Goal: Information Seeking & Learning: Learn about a topic

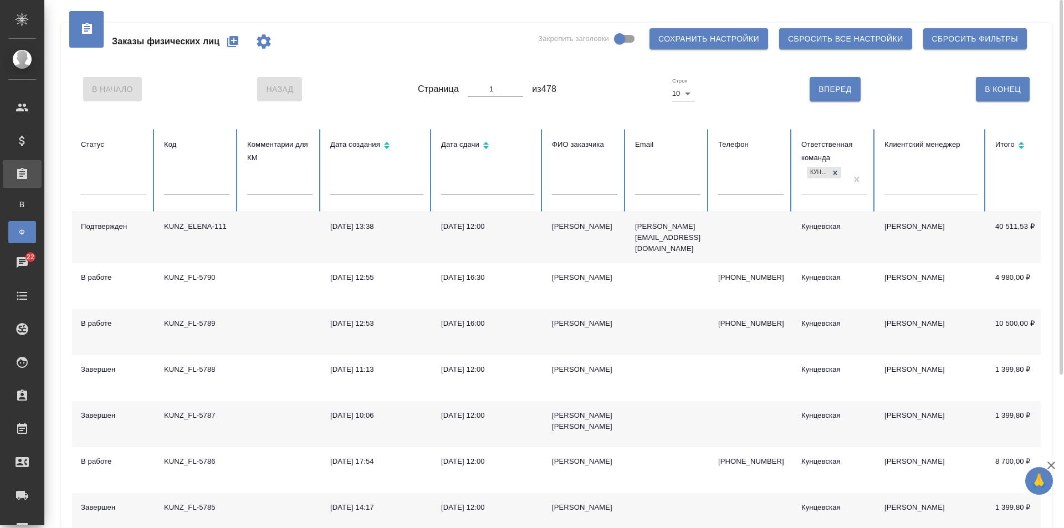
click at [376, 42] on div "Заказы физических лиц Закрепить заголовки Сохранить настройки Сбросить все наст…" at bounding box center [556, 42] width 968 height 38
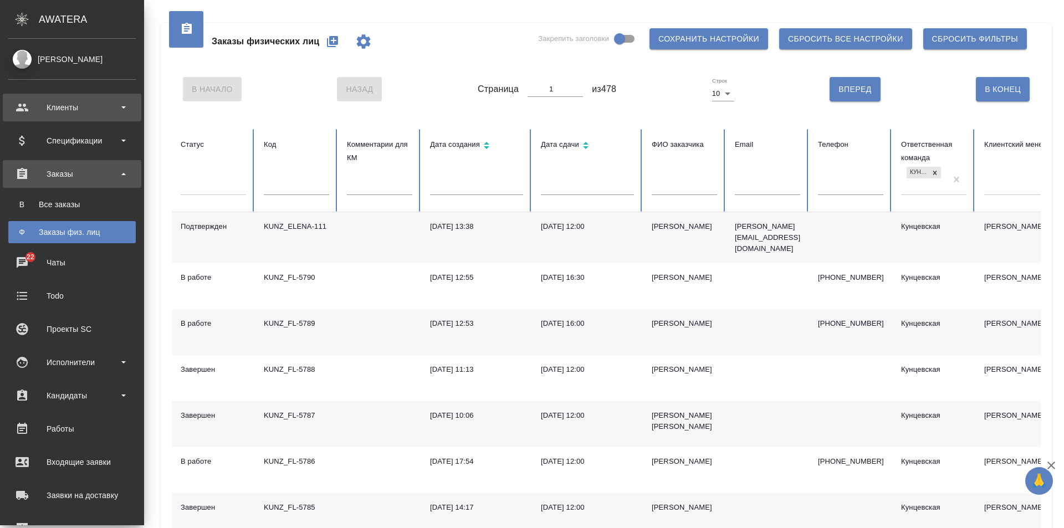
click at [88, 100] on div "Клиенты" at bounding box center [71, 107] width 127 height 17
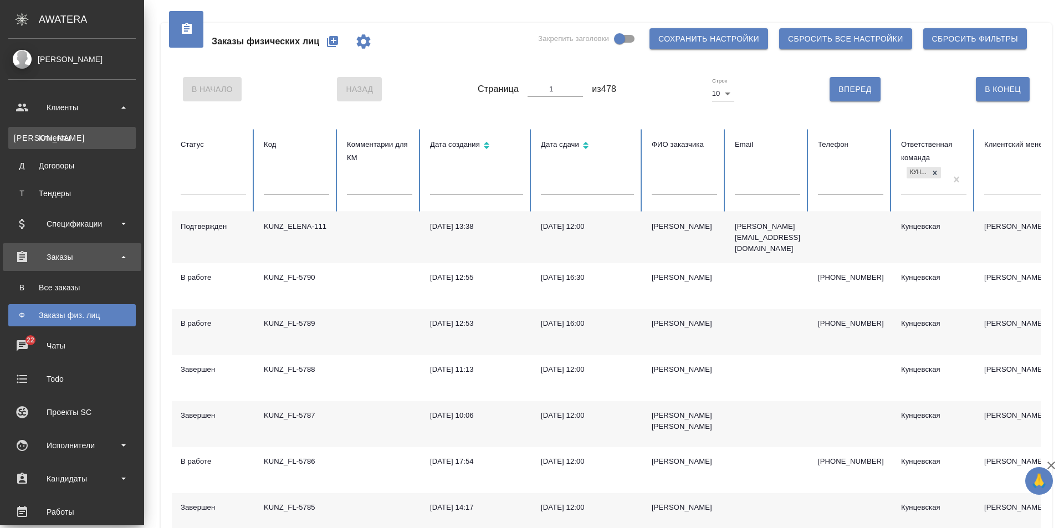
click at [84, 139] on div "Клиенты" at bounding box center [72, 137] width 116 height 11
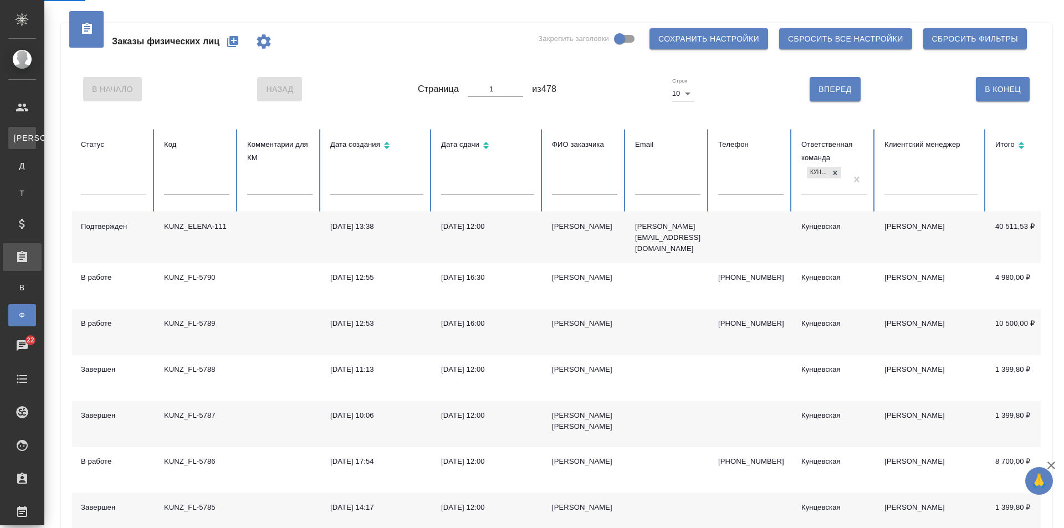
select select "RU"
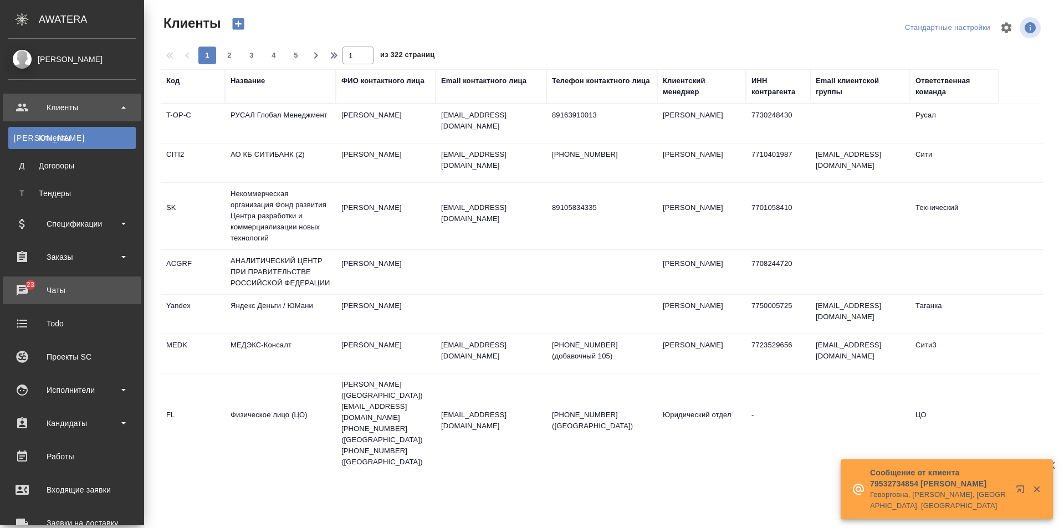
click at [25, 286] on div "Чаты" at bounding box center [71, 290] width 127 height 17
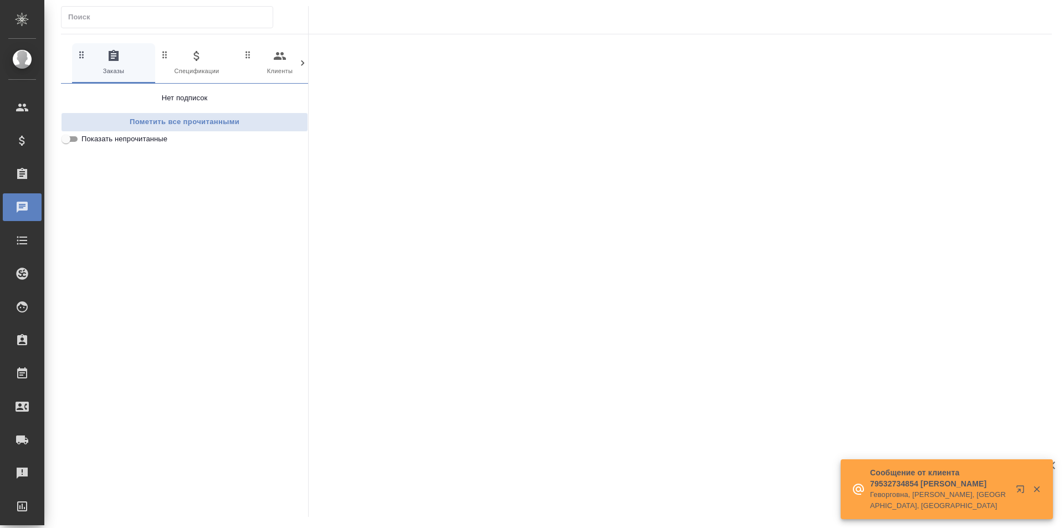
click at [204, 69] on span "0 Спецификации" at bounding box center [197, 62] width 74 height 27
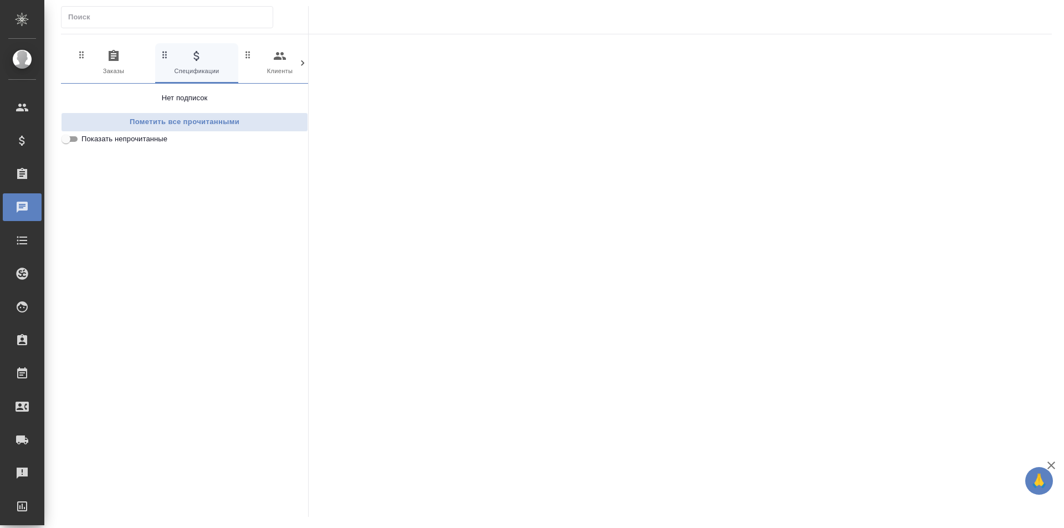
click at [265, 67] on span "0 Клиенты" at bounding box center [280, 62] width 74 height 27
click at [304, 66] on icon at bounding box center [302, 63] width 11 height 11
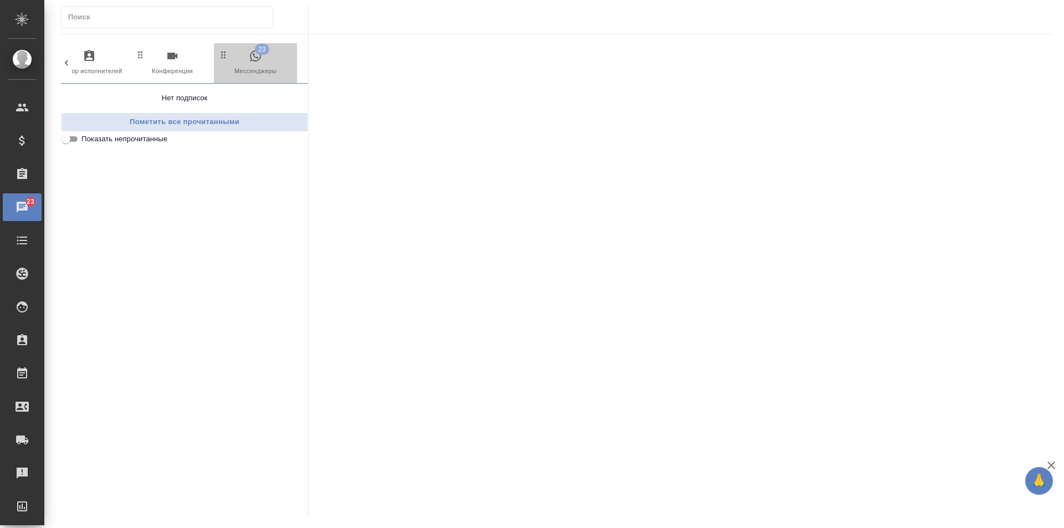
click at [269, 61] on span "23 Мессенджеры" at bounding box center [255, 62] width 74 height 27
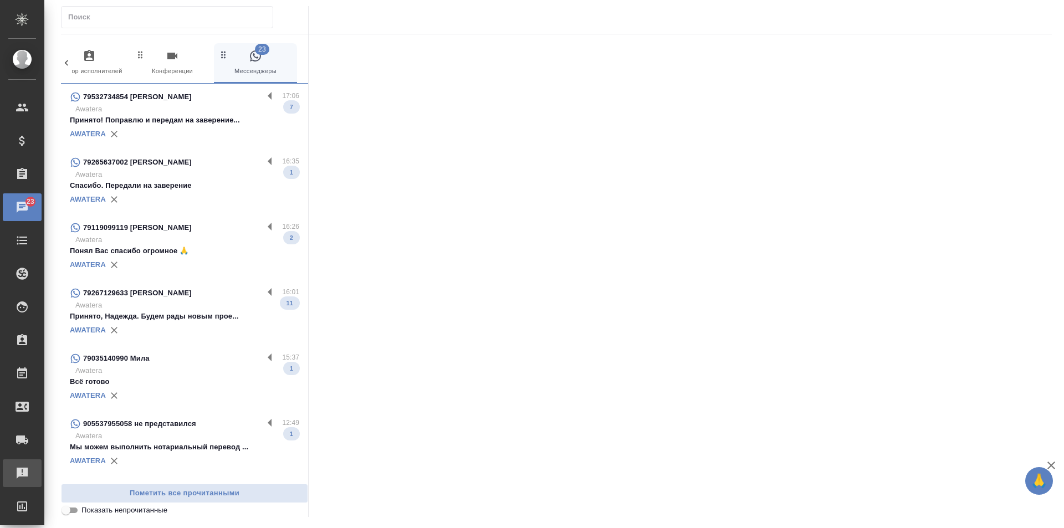
drag, startPoint x: 59, startPoint y: 475, endPoint x: 25, endPoint y: 477, distance: 33.8
click at [59, 475] on div "0 Заказы 0 Спецификации 0 Клиенты 0 Входящие 0 Тендеры 0 Исполнители 0 Подбор и…" at bounding box center [556, 261] width 1003 height 523
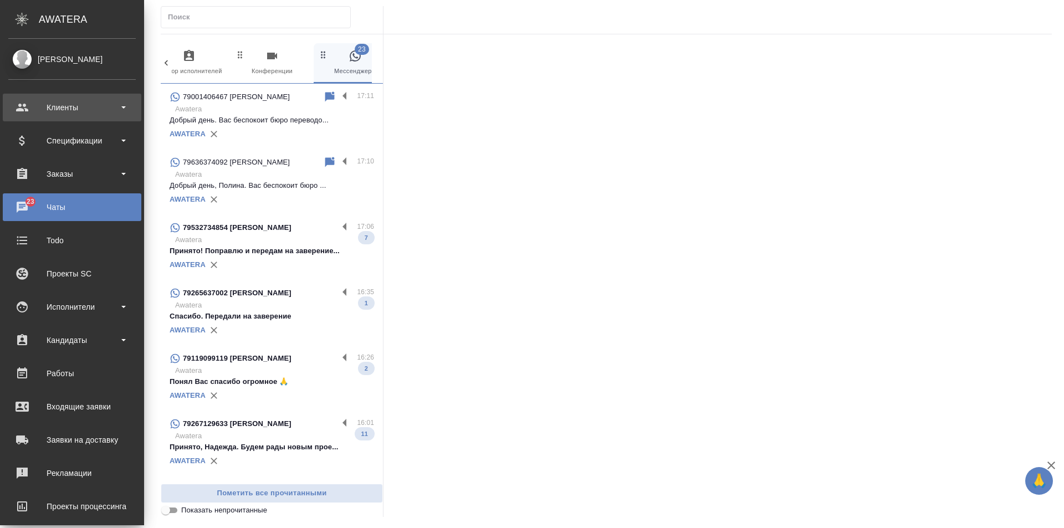
click at [39, 109] on div "Клиенты" at bounding box center [71, 107] width 127 height 17
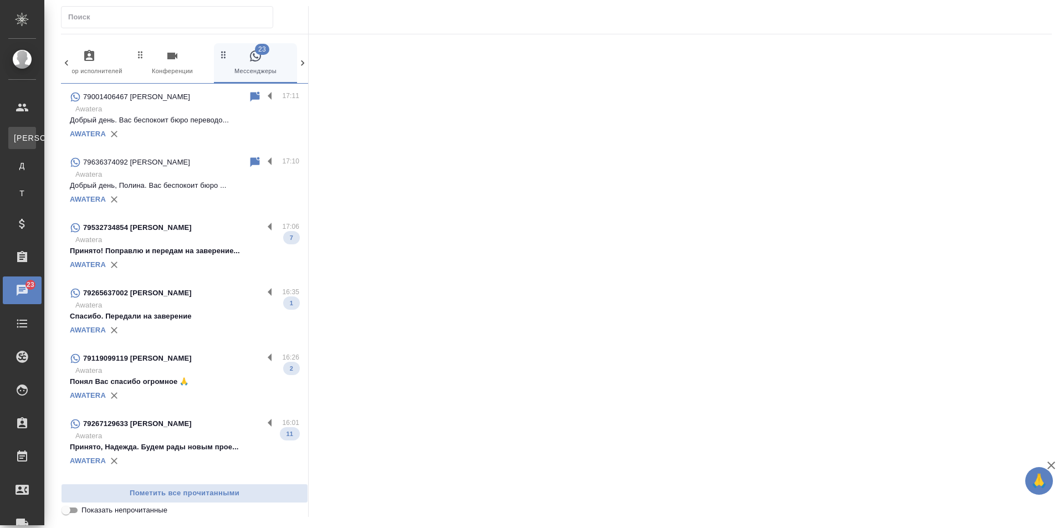
click at [36, 132] on link "К Клиенты" at bounding box center [22, 138] width 28 height 22
select select "RU"
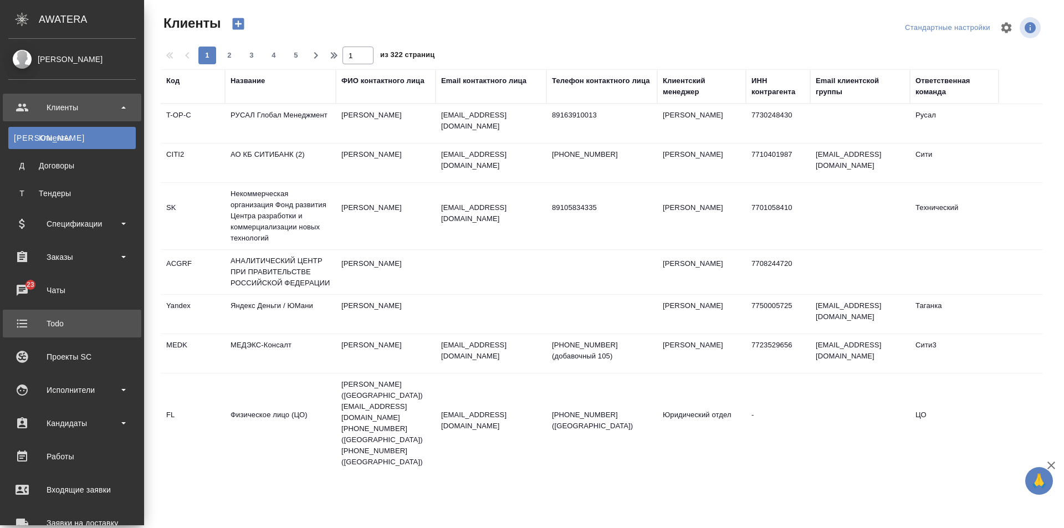
scroll to position [161, 0]
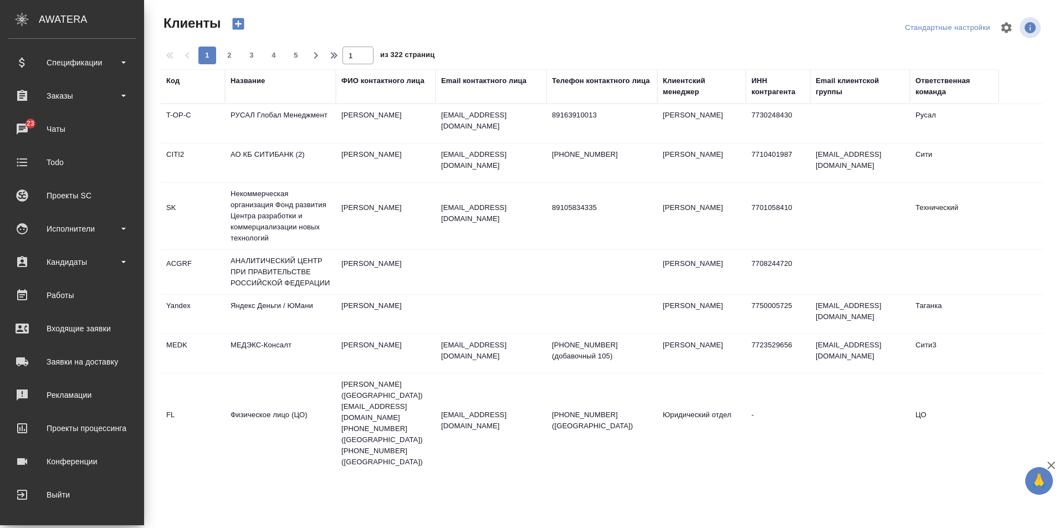
click at [60, 25] on div "AWATERA" at bounding box center [91, 19] width 105 height 22
click at [60, 16] on div "AWATERA" at bounding box center [91, 19] width 105 height 22
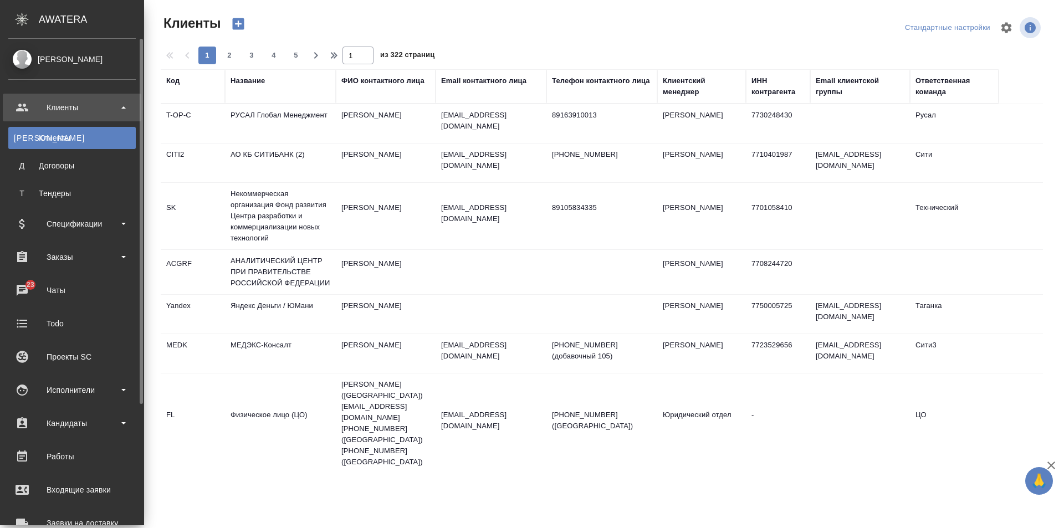
click at [64, 60] on div "[PERSON_NAME]" at bounding box center [71, 59] width 127 height 12
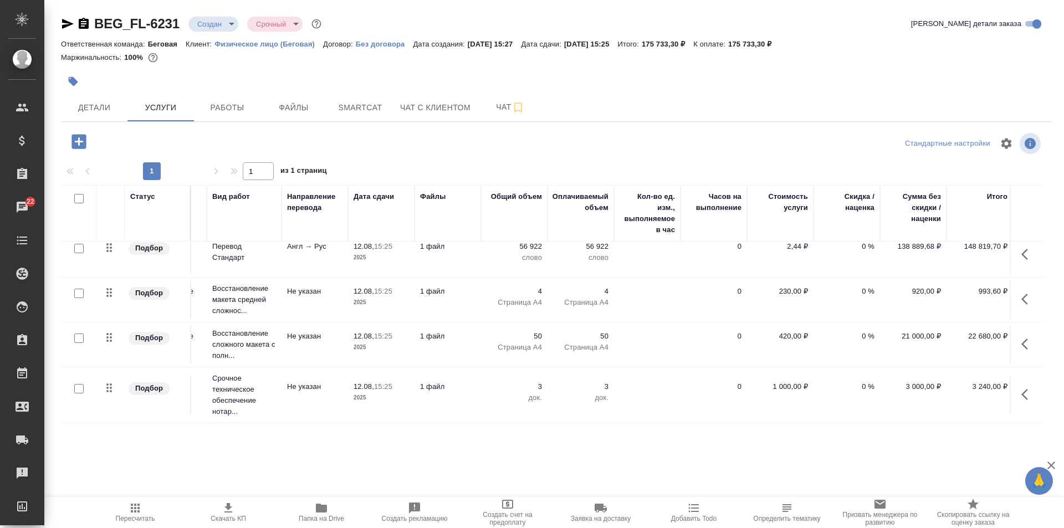
scroll to position [18, 71]
click at [421, 198] on div "Файлы" at bounding box center [429, 196] width 25 height 11
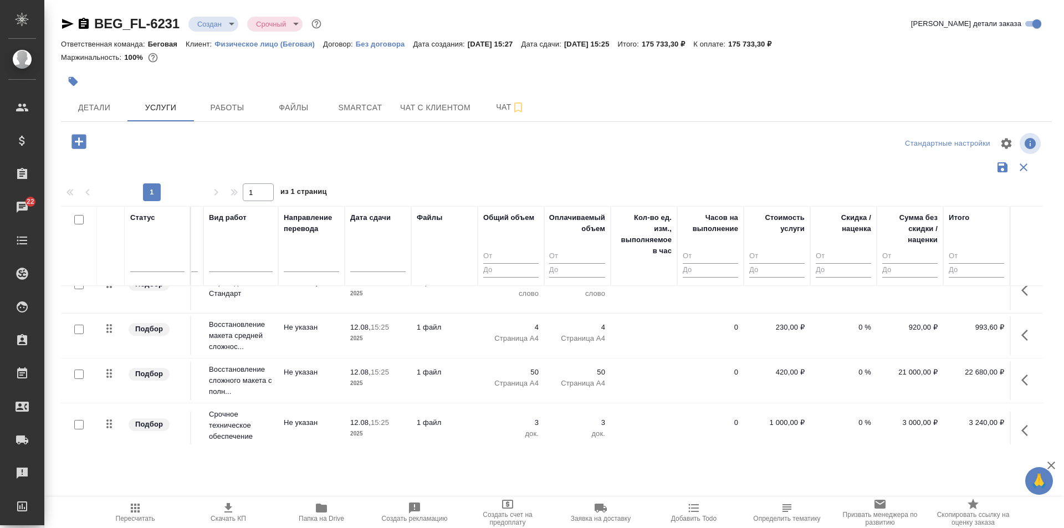
click at [466, 143] on div at bounding box center [556, 143] width 330 height 27
click at [280, 107] on span "Файлы" at bounding box center [293, 108] width 53 height 14
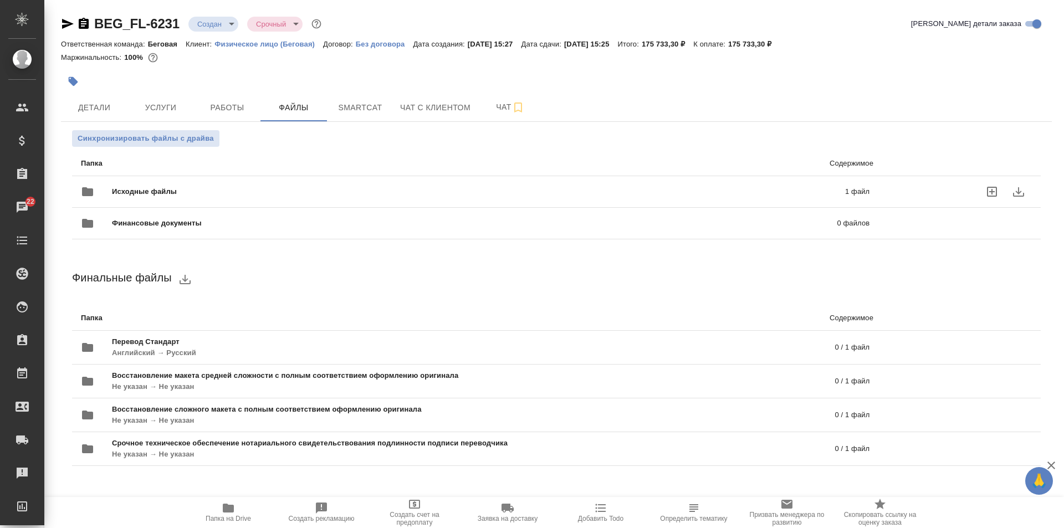
click at [234, 179] on div "Исходные файлы 1 файл" at bounding box center [475, 191] width 788 height 27
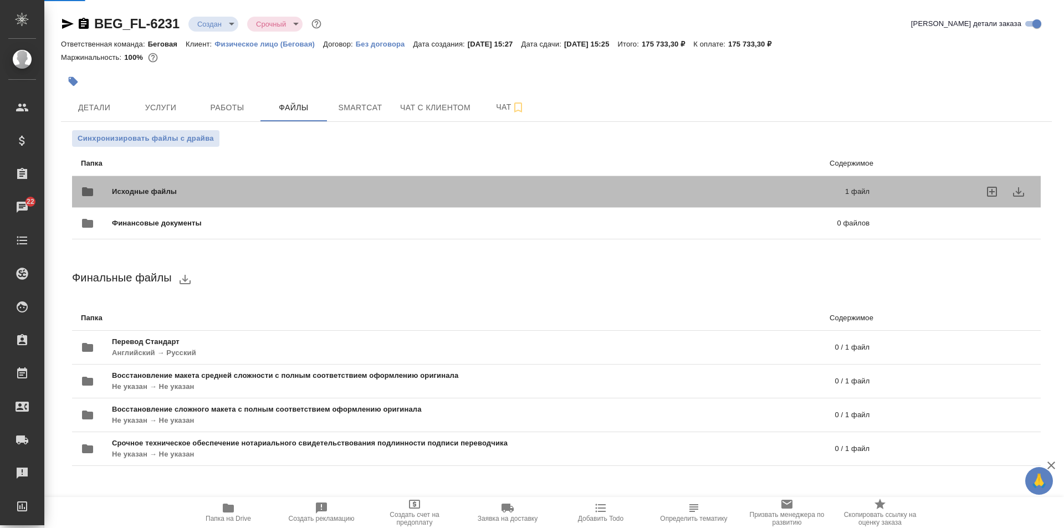
click at [234, 179] on div "Исходные файлы 1 файл" at bounding box center [475, 191] width 788 height 27
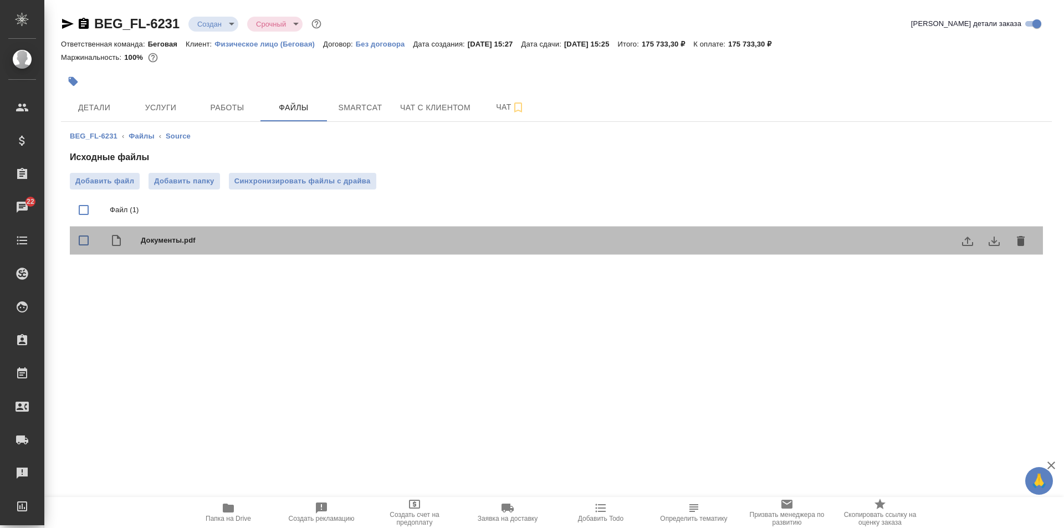
click at [182, 245] on span "Документы.pdf" at bounding box center [578, 240] width 875 height 11
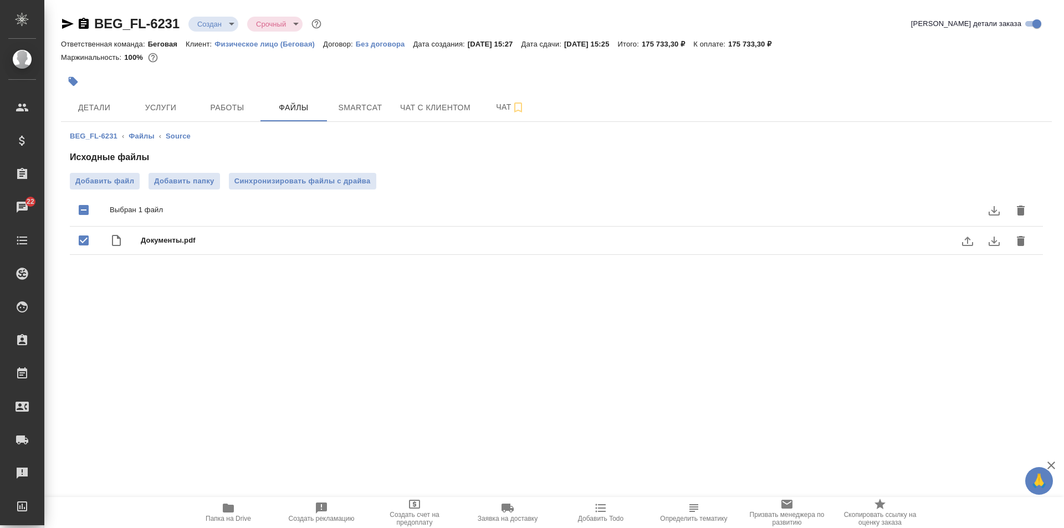
click at [182, 245] on span "Документы.pdf" at bounding box center [578, 240] width 875 height 11
click at [187, 244] on span "Документы.pdf" at bounding box center [578, 240] width 875 height 11
checkbox input "true"
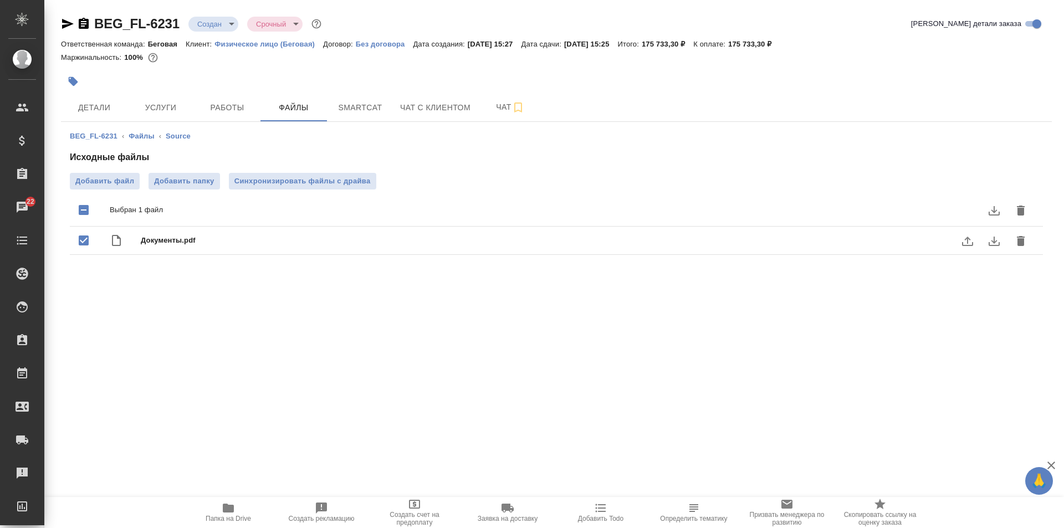
click at [963, 310] on div ".cls-1 fill:#fff; AWATERA Moskalets Alina Клиенты Спецификации Заказы 22 Чаты T…" at bounding box center [532, 264] width 1064 height 528
click at [995, 242] on icon "download" at bounding box center [993, 241] width 11 height 9
click at [993, 240] on icon "download" at bounding box center [993, 240] width 13 height 13
click at [654, 140] on ol "BEG_FL-6231 ‹ Файлы ‹ Source" at bounding box center [556, 136] width 973 height 11
click at [367, 117] on button "Smartcat" at bounding box center [360, 108] width 66 height 28
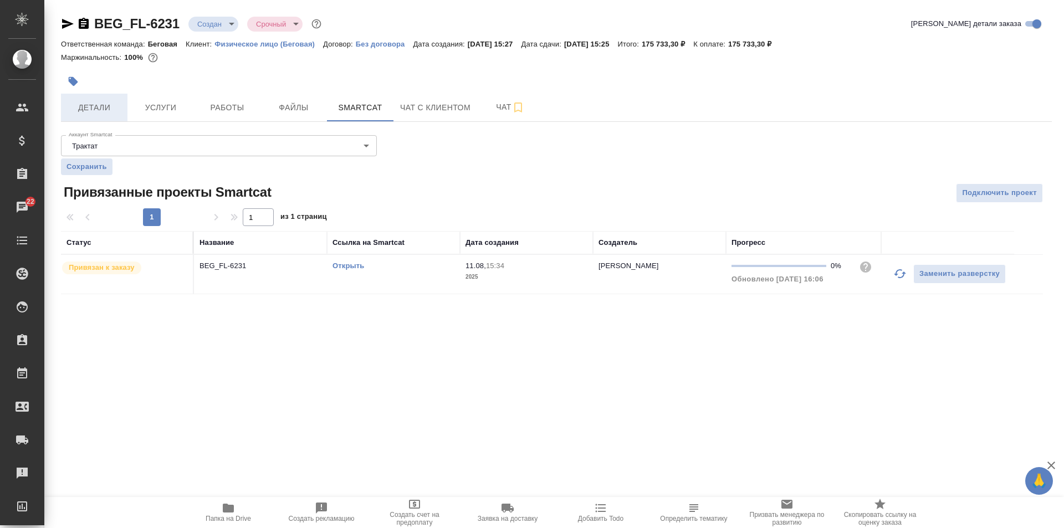
click at [95, 114] on span "Детали" at bounding box center [94, 108] width 53 height 14
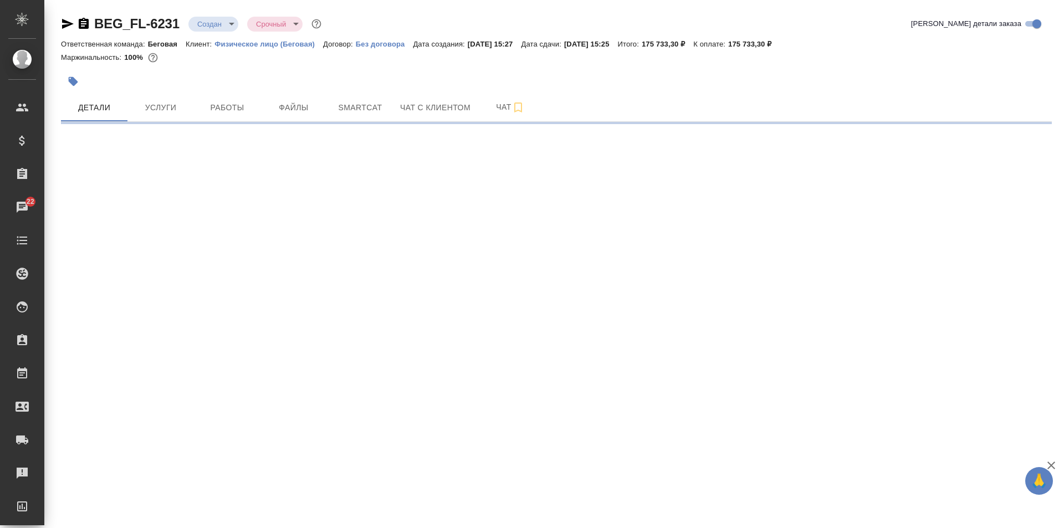
select select "RU"
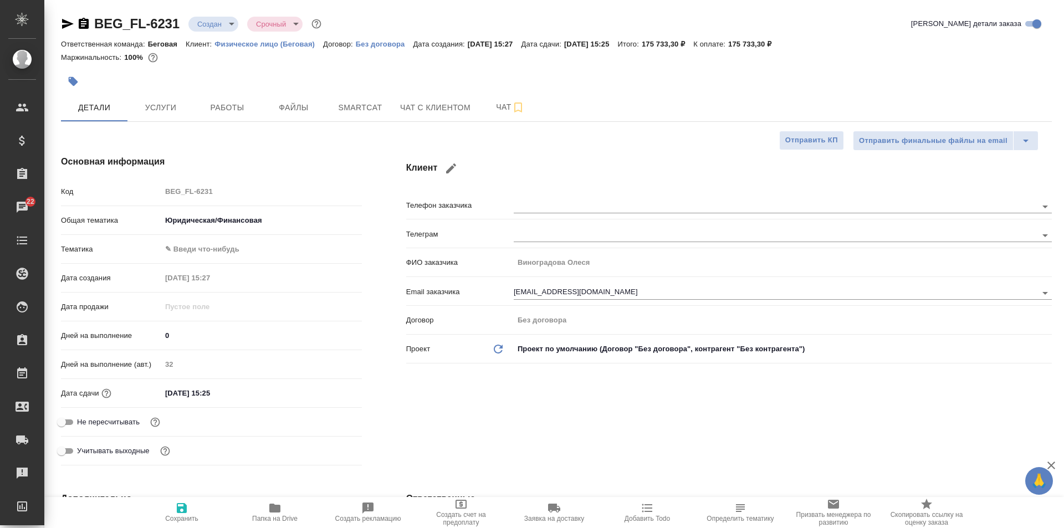
type textarea "x"
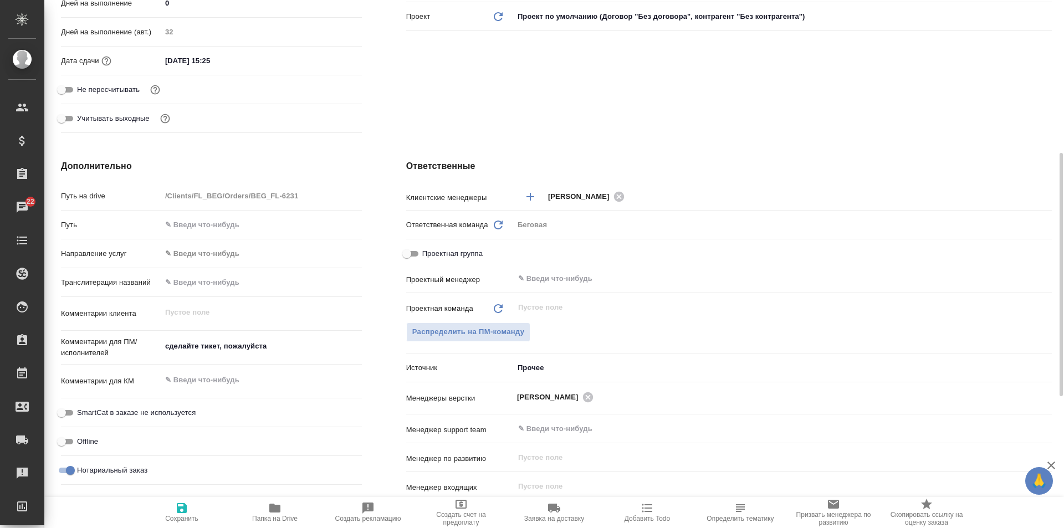
scroll to position [443, 0]
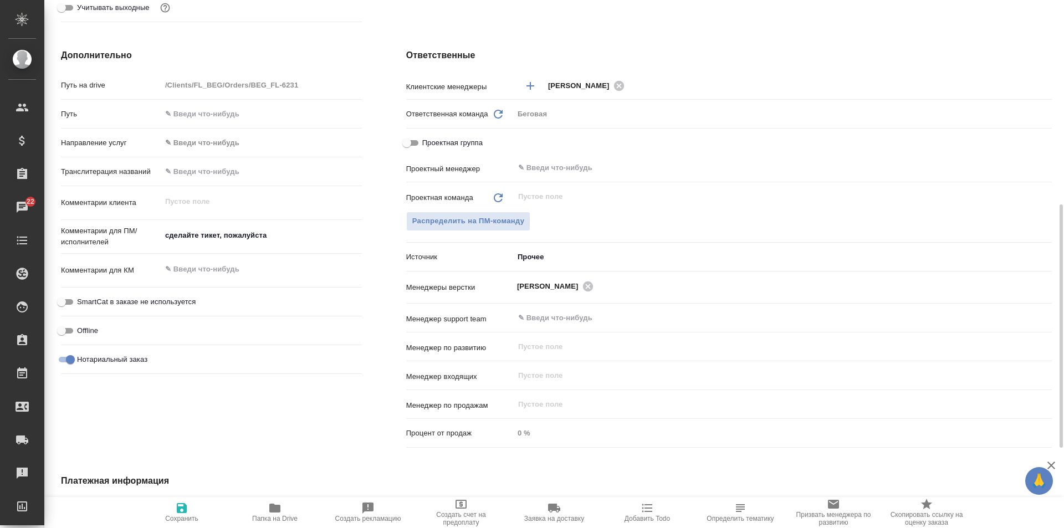
type textarea "x"
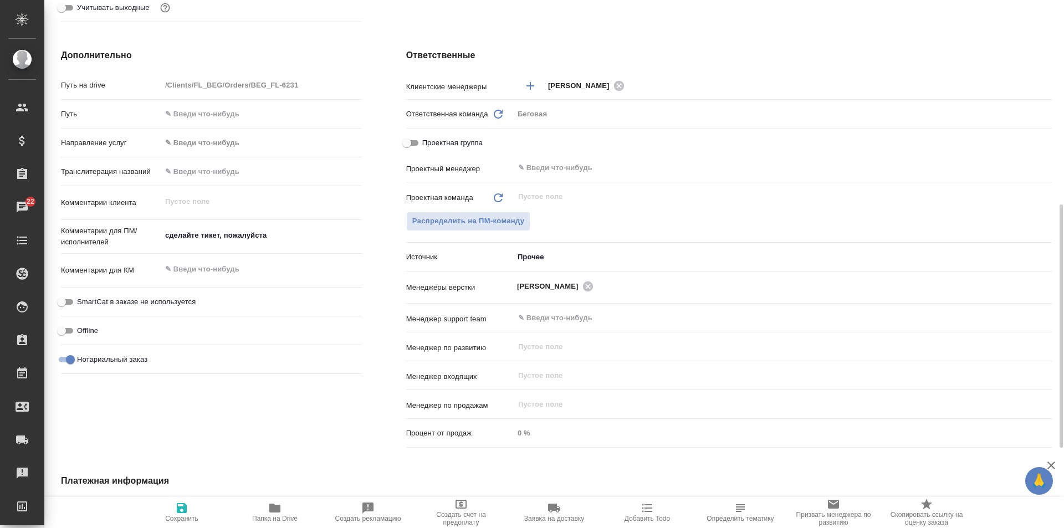
type textarea "x"
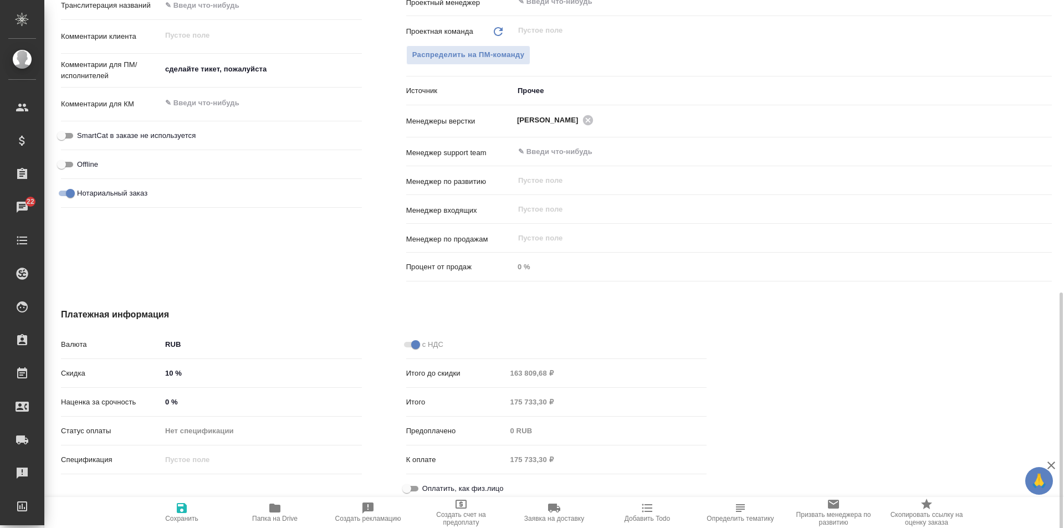
scroll to position [617, 0]
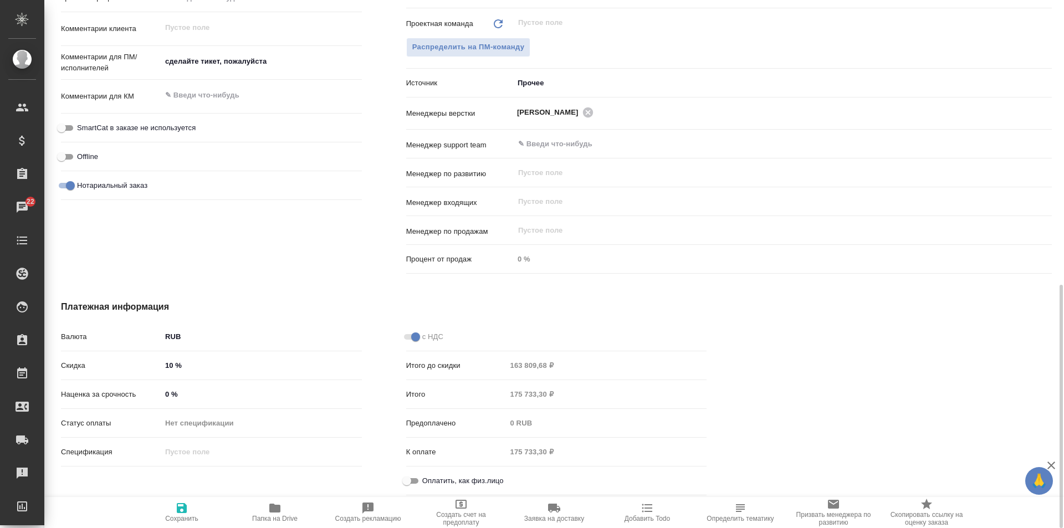
type textarea "x"
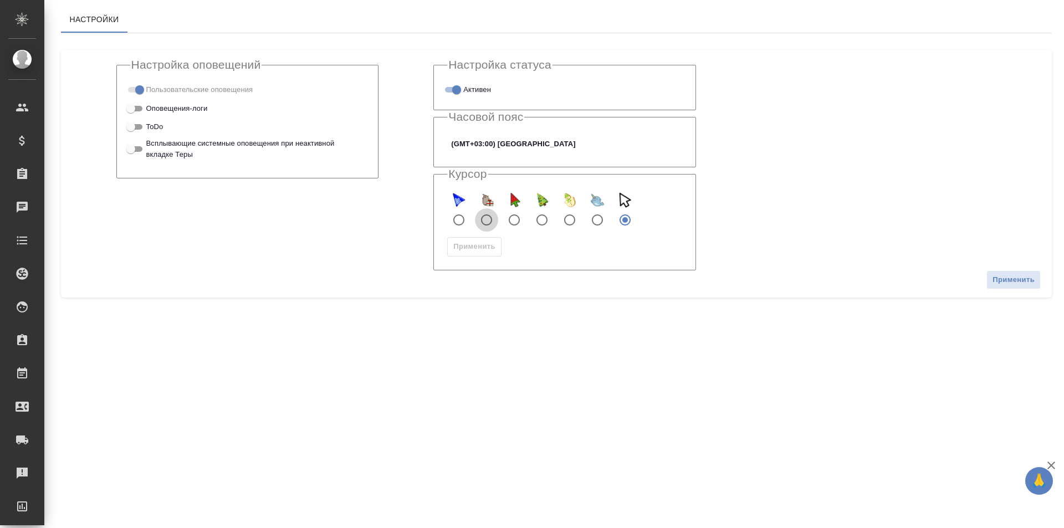
click at [491, 219] on input "pusheen" at bounding box center [486, 219] width 23 height 23
radio input "true"
click at [481, 247] on span "Применить" at bounding box center [474, 246] width 42 height 13
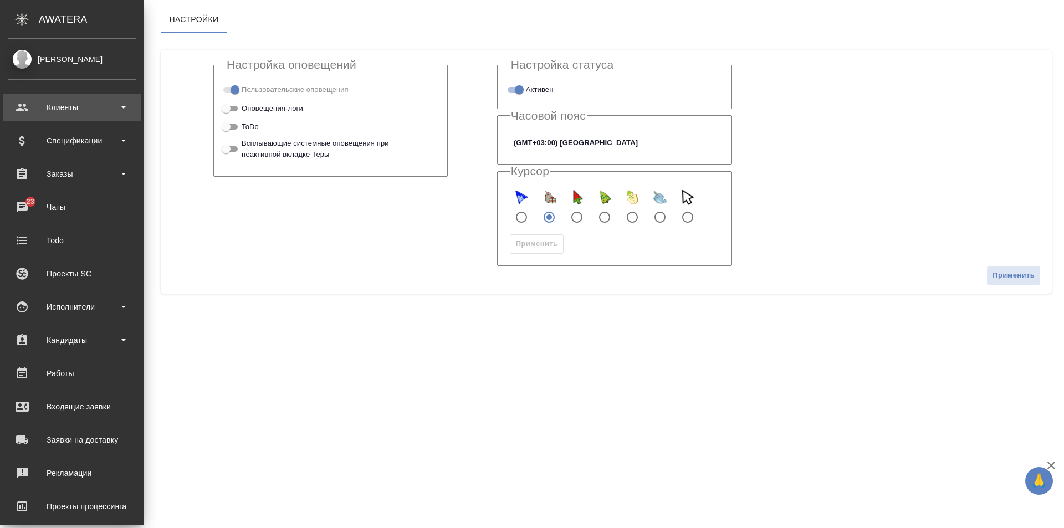
click at [74, 99] on div "Клиенты" at bounding box center [72, 108] width 139 height 28
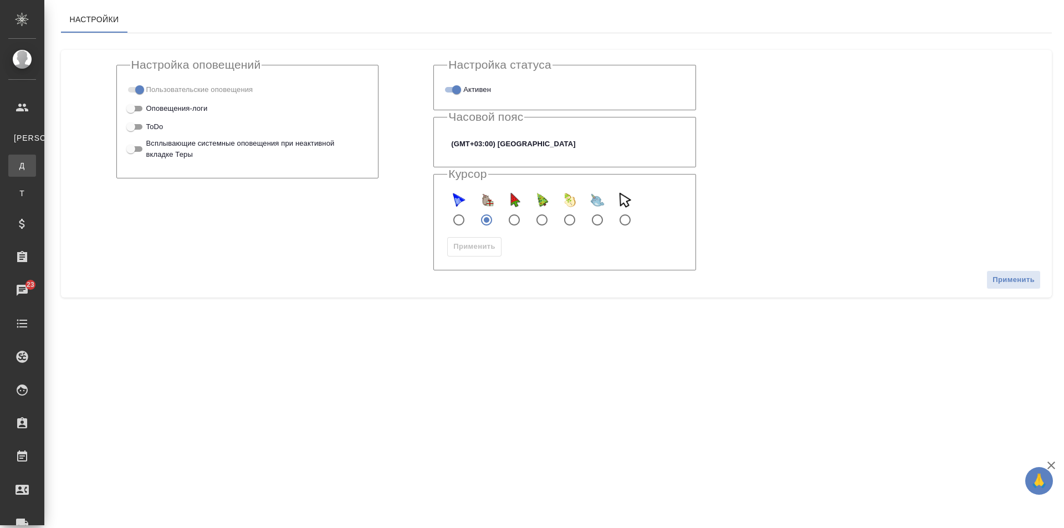
click at [36, 158] on link "Д Договоры" at bounding box center [22, 166] width 28 height 22
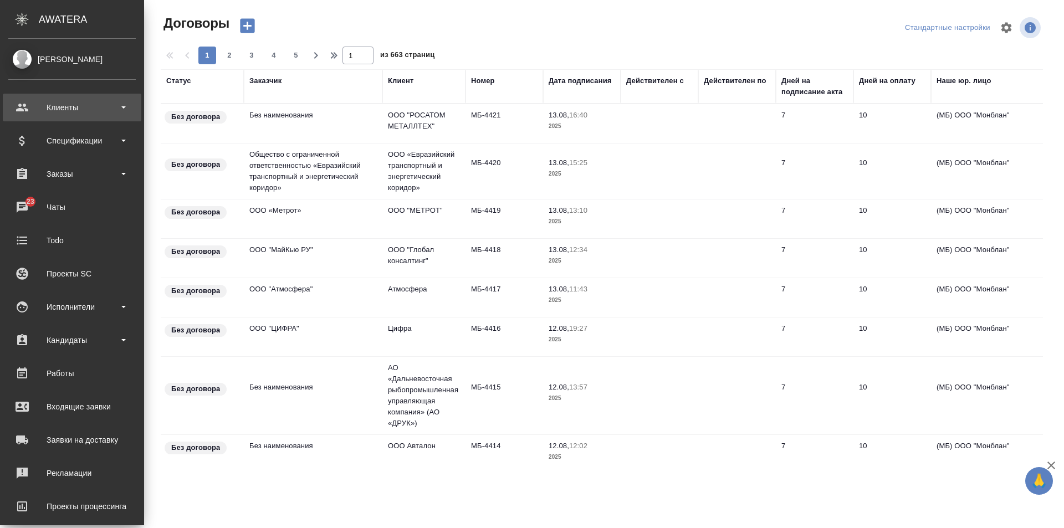
drag, startPoint x: 55, startPoint y: 105, endPoint x: 58, endPoint y: 111, distance: 7.2
click at [55, 105] on div "Клиенты" at bounding box center [71, 107] width 127 height 17
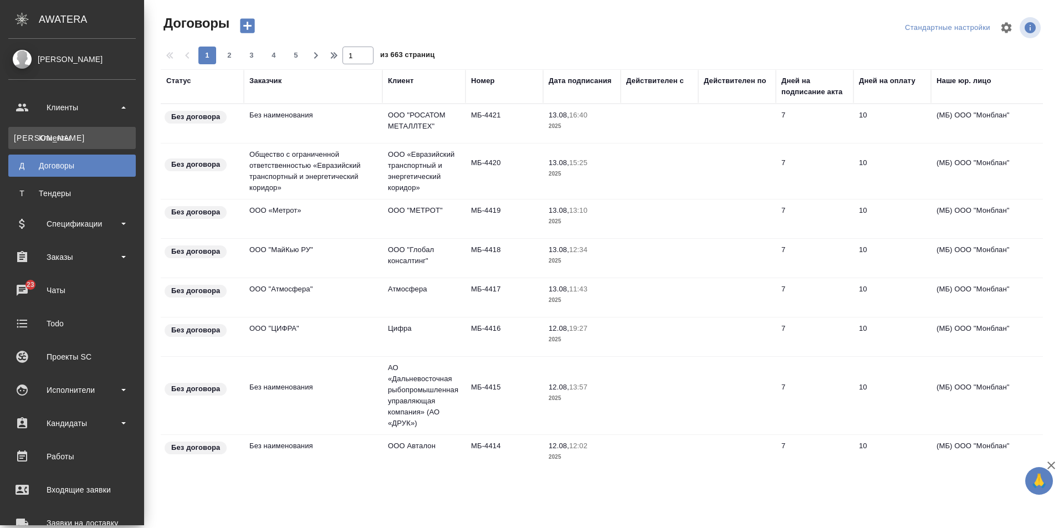
click at [62, 132] on link "К Клиенты" at bounding box center [71, 138] width 127 height 22
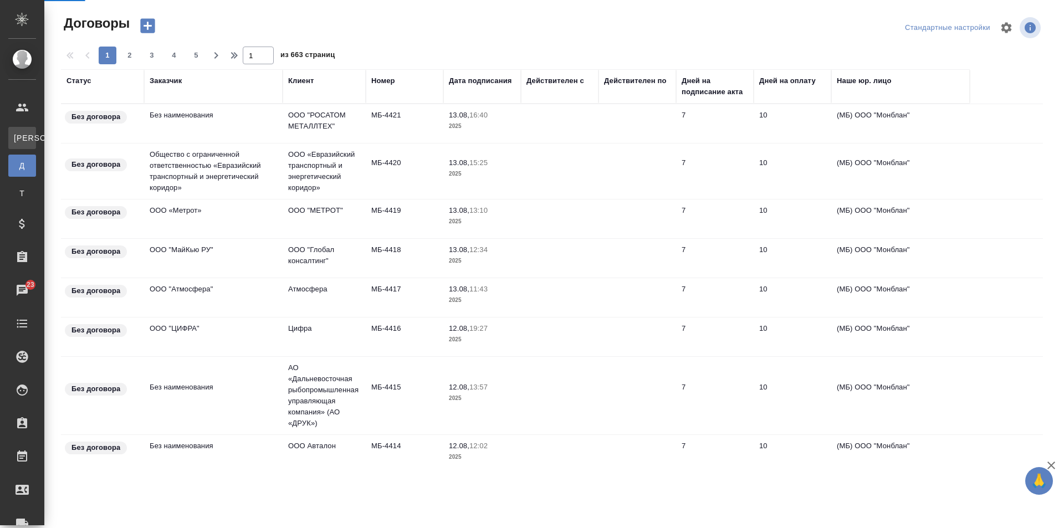
select select "RU"
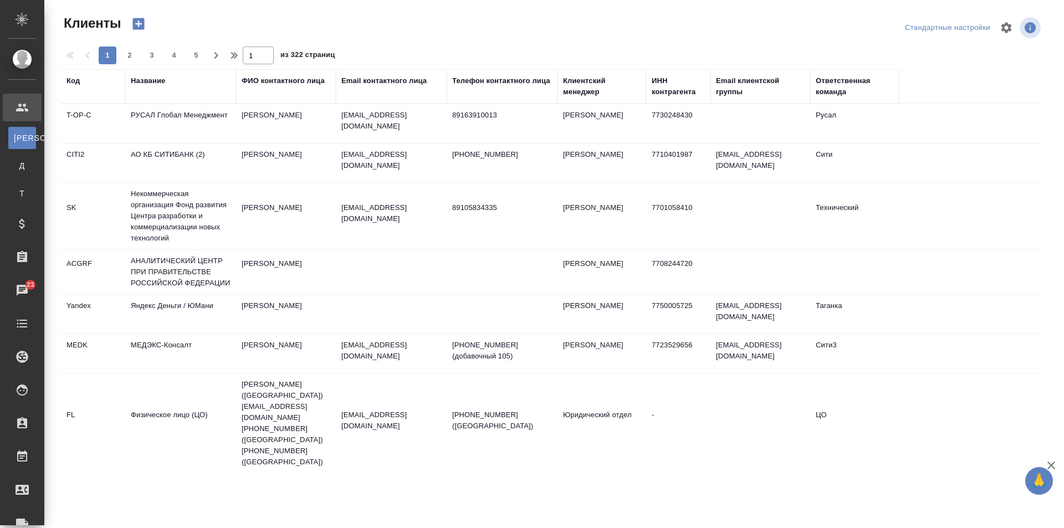
click at [407, 84] on div "Email контактного лица" at bounding box center [383, 80] width 85 height 11
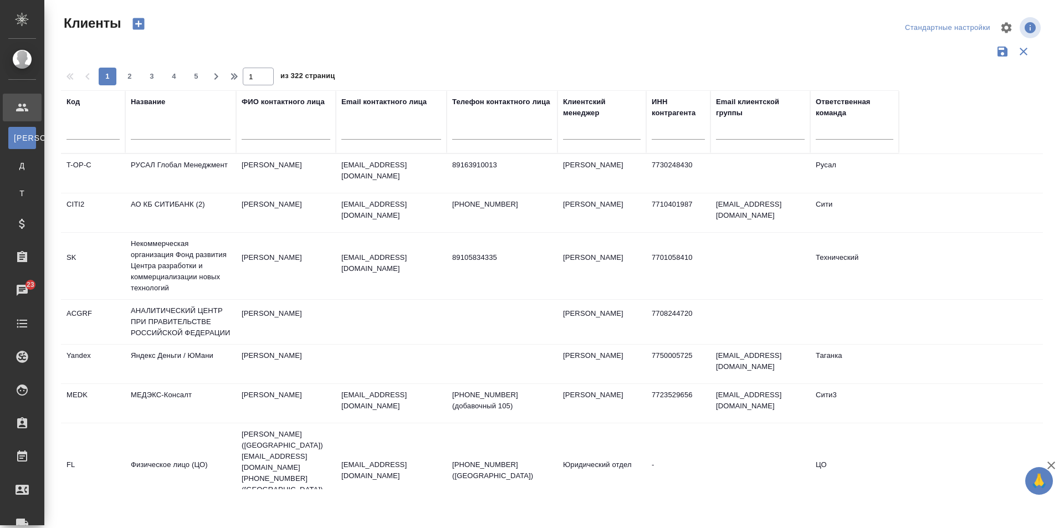
click at [379, 129] on input "text" at bounding box center [391, 133] width 100 height 14
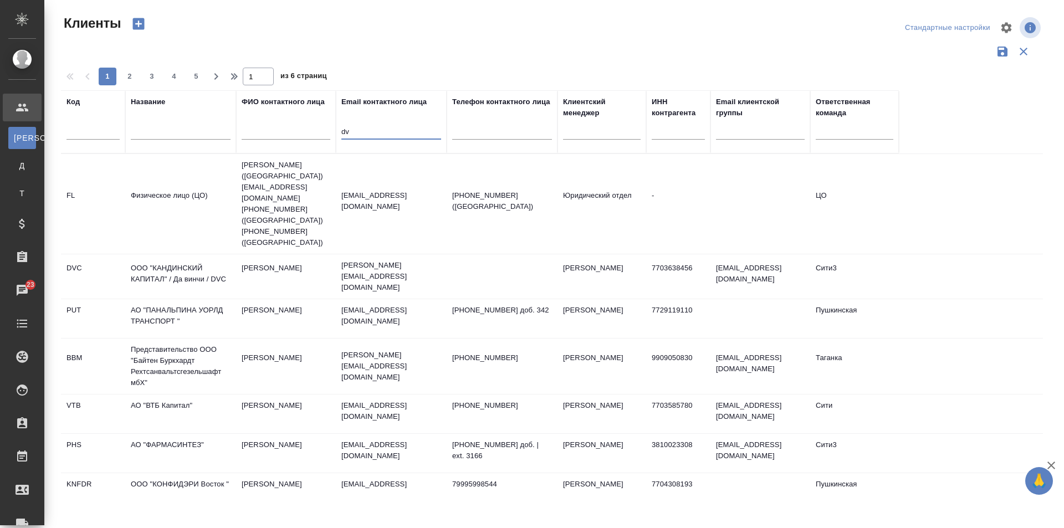
click at [347, 127] on input "dv" at bounding box center [391, 133] width 100 height 14
click at [346, 126] on input "dv" at bounding box center [391, 133] width 100 height 14
click at [342, 122] on div "dv" at bounding box center [391, 133] width 100 height 27
click at [956, 208] on tr "FL Физическое лицо (ЦО) Дмитрий Печалов (Литва) dvs1570@mail.ru +37061271996 (Л…" at bounding box center [552, 204] width 982 height 100
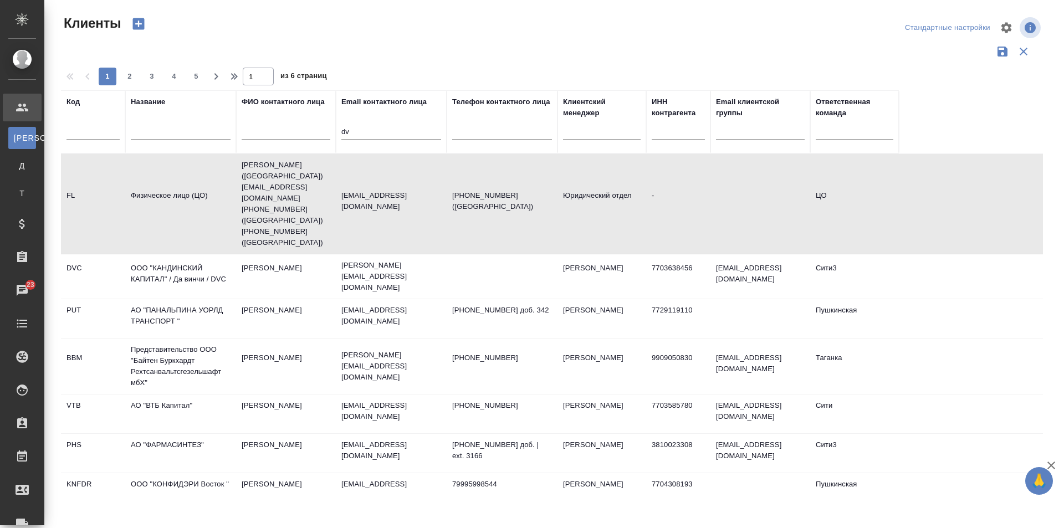
click at [345, 128] on input "dv" at bounding box center [391, 133] width 100 height 14
click at [341, 126] on input "v" at bounding box center [391, 133] width 100 height 14
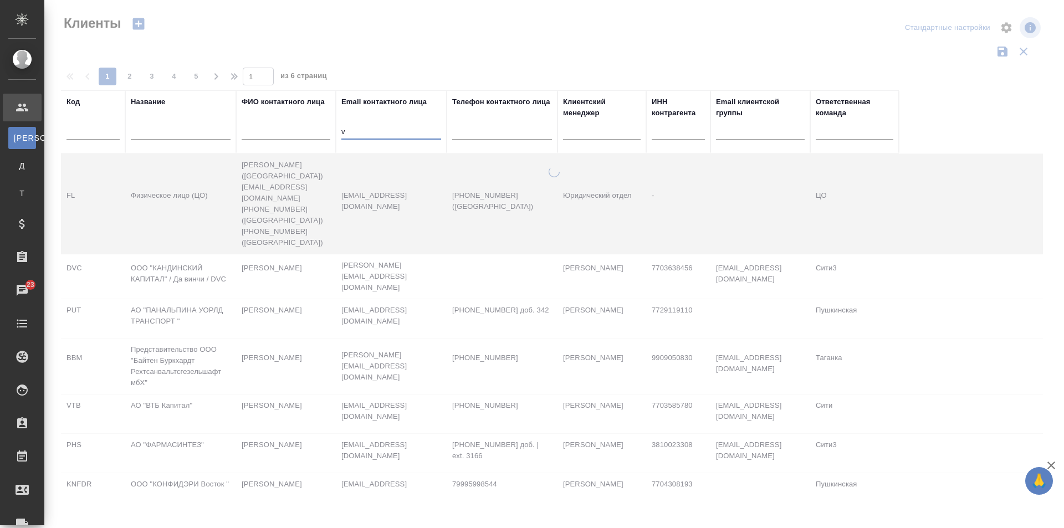
type input "v"
drag, startPoint x: 336, startPoint y: 126, endPoint x: 345, endPoint y: 125, distance: 8.9
click at [345, 125] on th "Email контактного лица v" at bounding box center [391, 121] width 111 height 63
click at [344, 126] on input "v" at bounding box center [391, 133] width 100 height 14
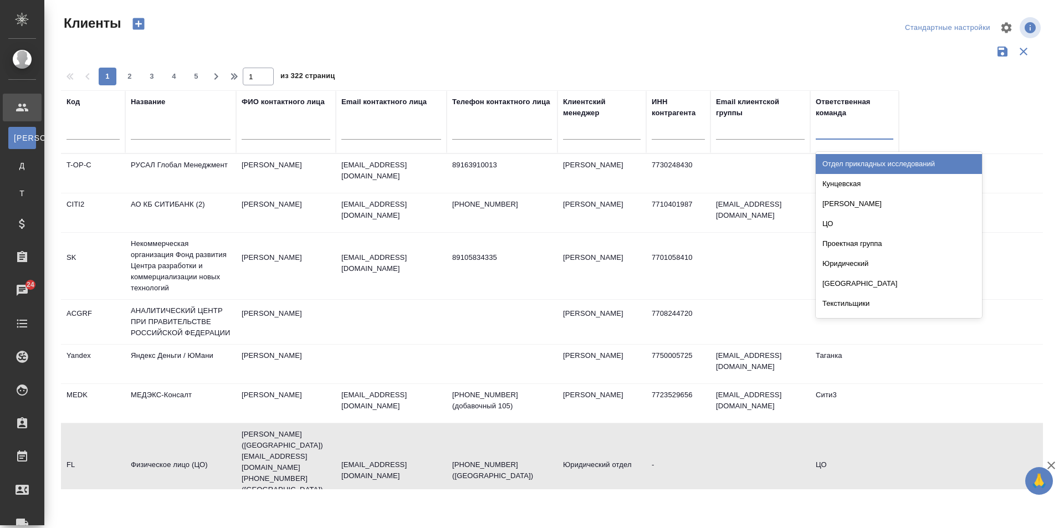
click at [821, 131] on div at bounding box center [855, 128] width 78 height 16
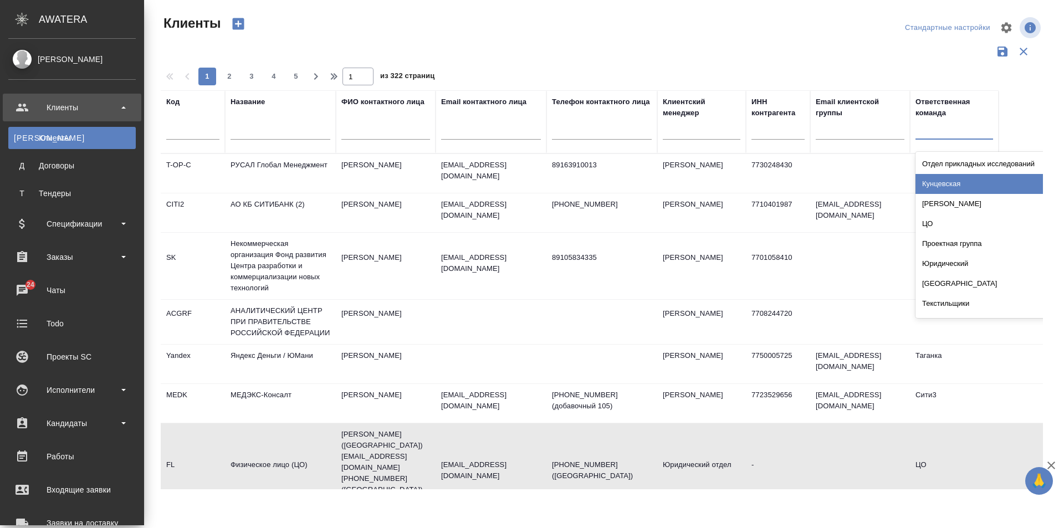
click at [22, 131] on link "К Клиенты" at bounding box center [71, 138] width 127 height 22
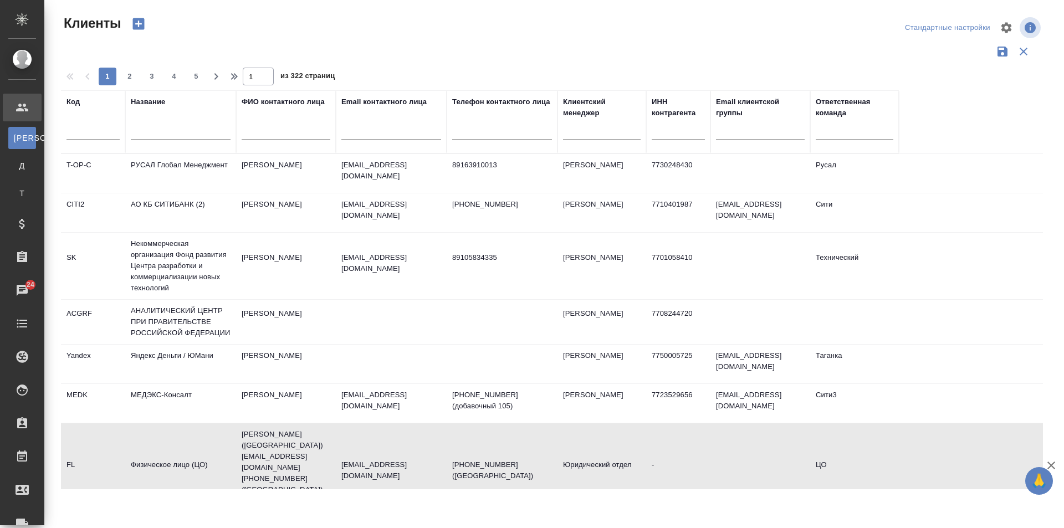
click at [154, 170] on td "РУСАЛ Глобал Менеджмент" at bounding box center [180, 173] width 111 height 39
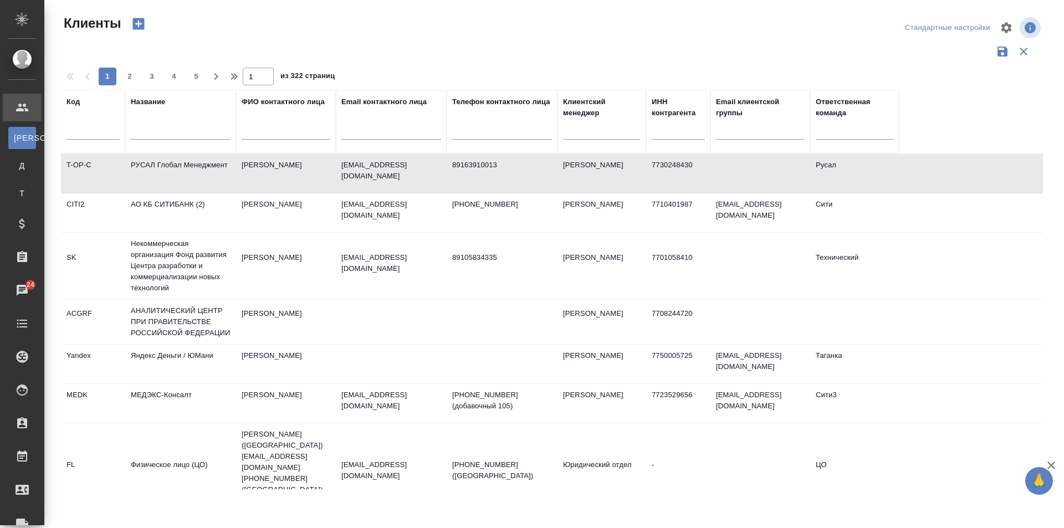
click at [154, 170] on td "РУСАЛ Глобал Менеджмент" at bounding box center [180, 173] width 111 height 39
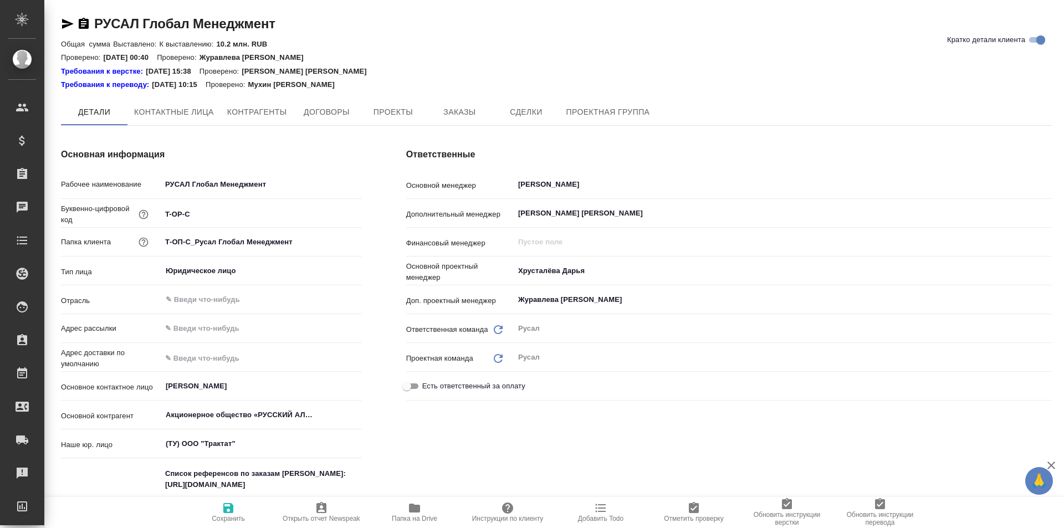
type textarea "x"
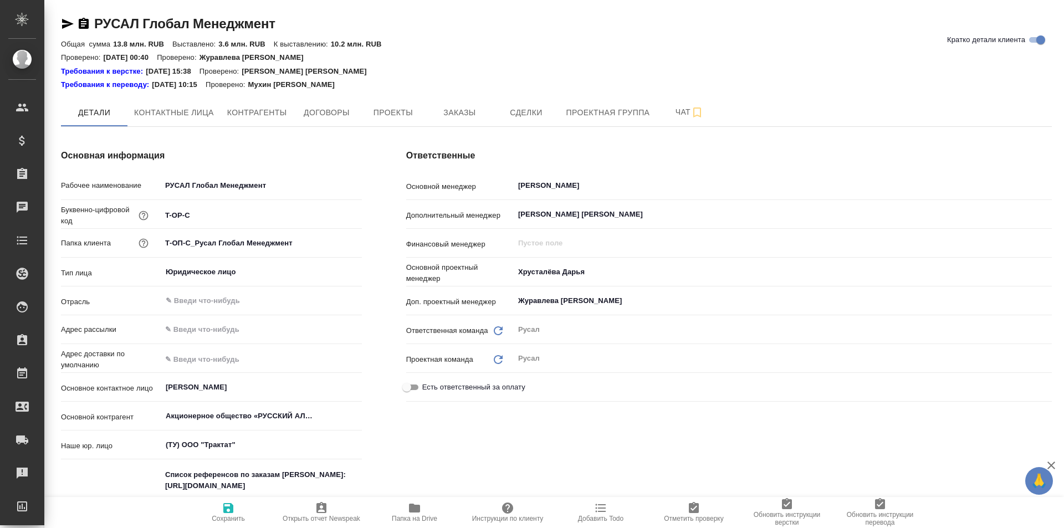
type textarea "x"
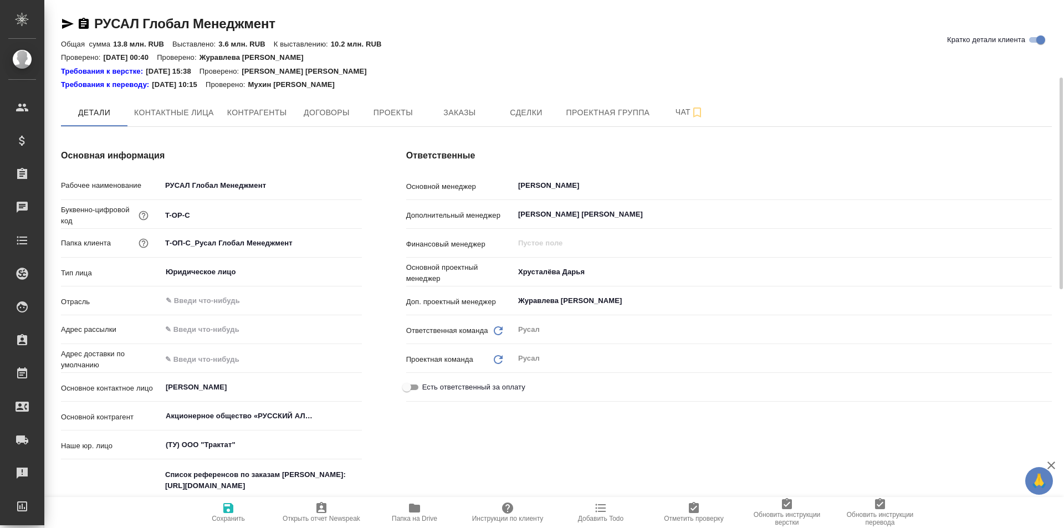
scroll to position [55, 0]
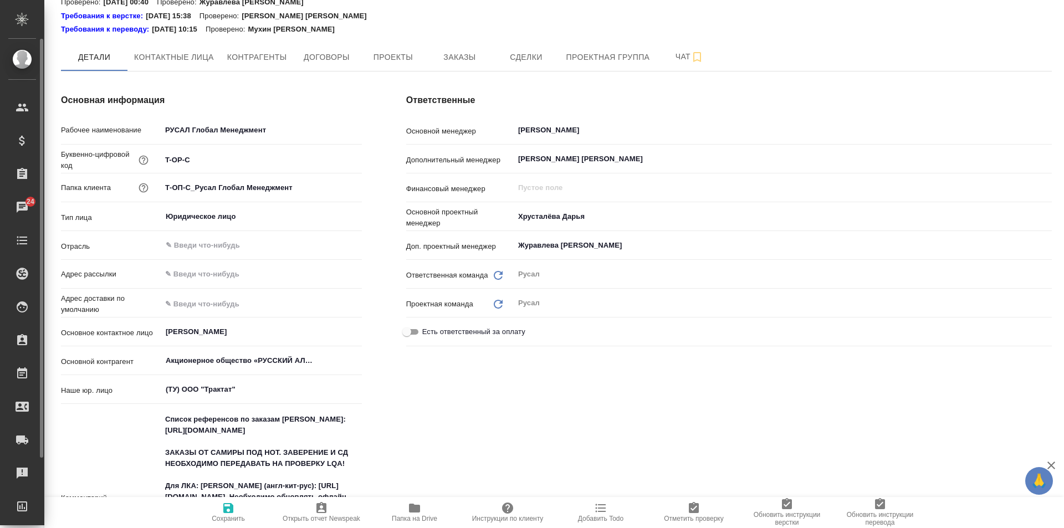
type textarea "x"
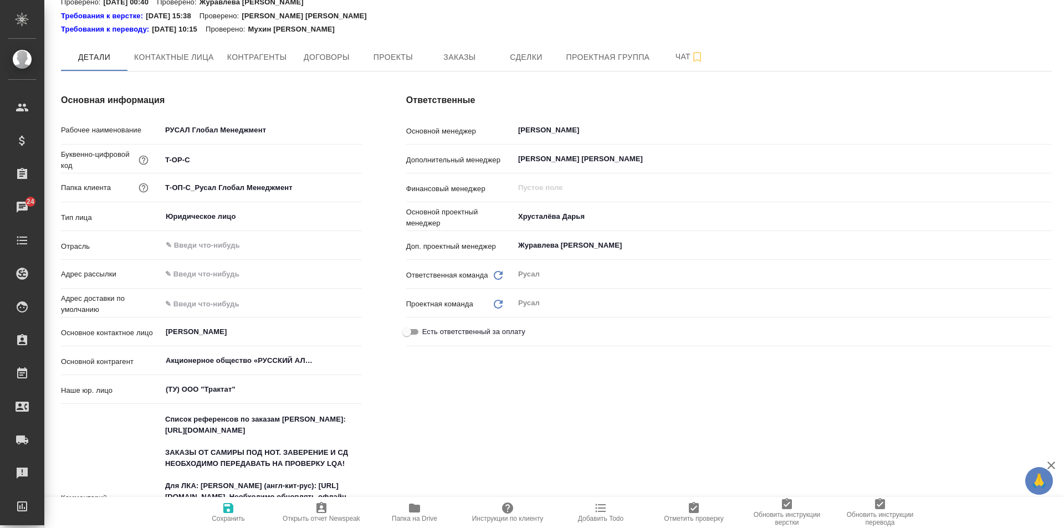
type textarea "x"
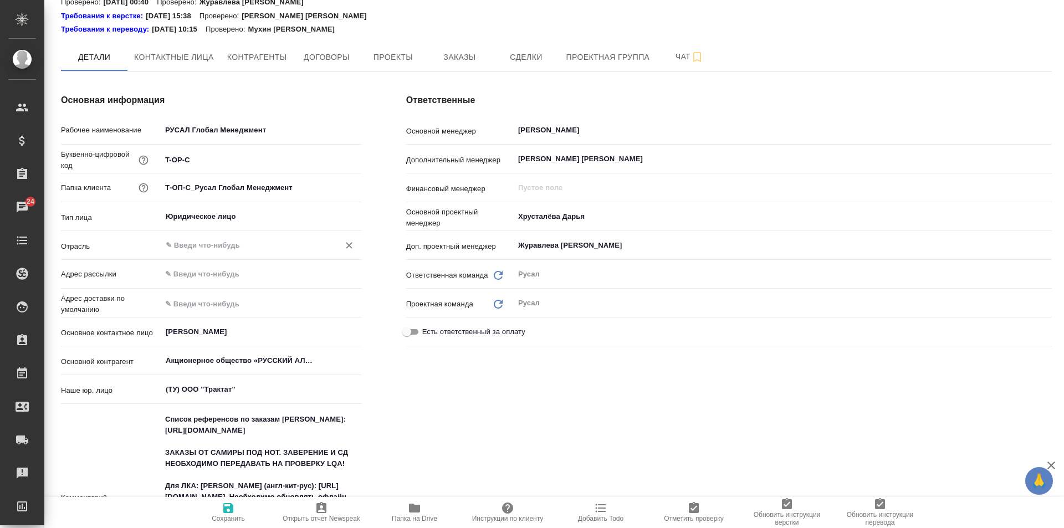
type textarea "x"
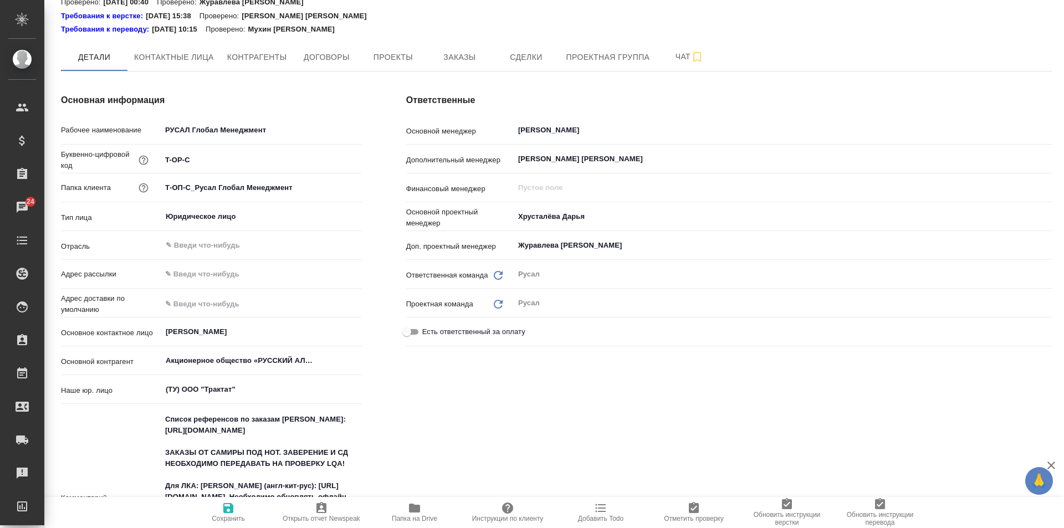
type textarea "x"
click at [412, 517] on span "Папка на Drive" at bounding box center [414, 519] width 45 height 8
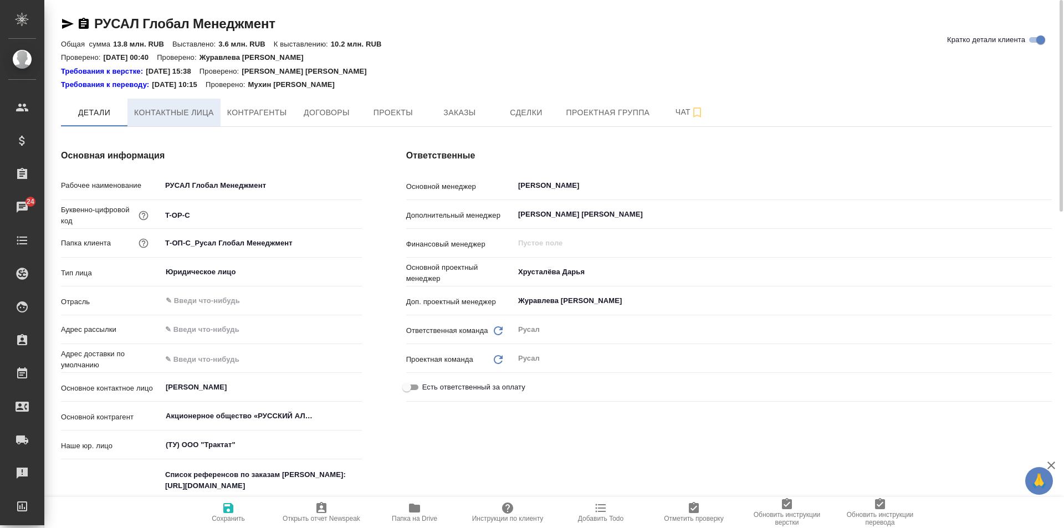
click at [161, 106] on span "Контактные лица" at bounding box center [174, 113] width 80 height 14
select select "RU"
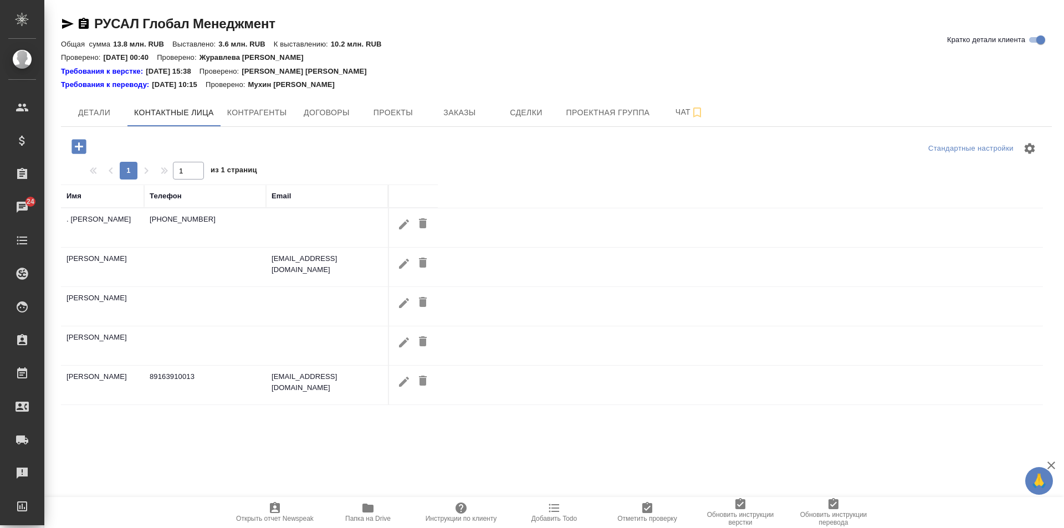
click at [392, 224] on td at bounding box center [413, 227] width 50 height 39
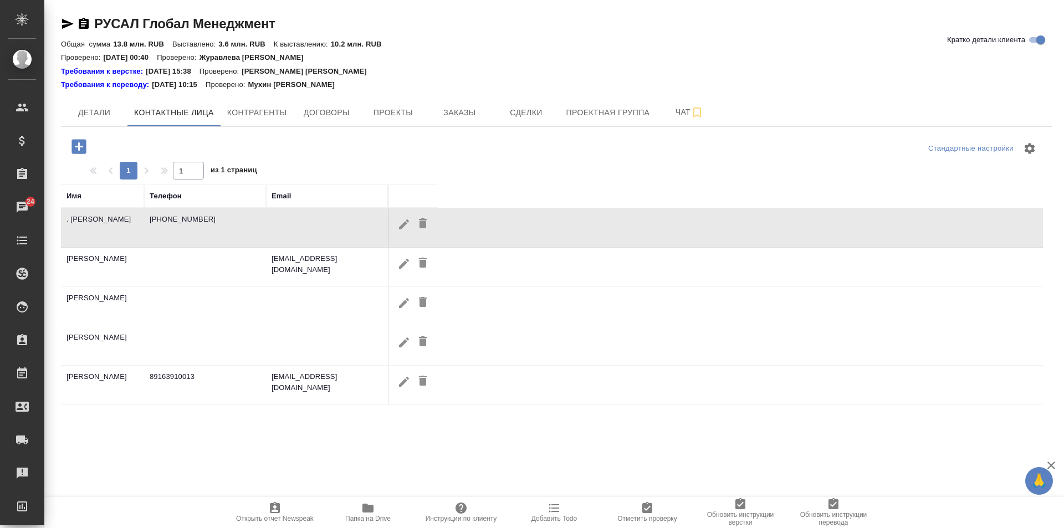
click at [391, 156] on div at bounding box center [556, 148] width 330 height 27
click at [244, 104] on button "Контрагенты" at bounding box center [257, 113] width 73 height 28
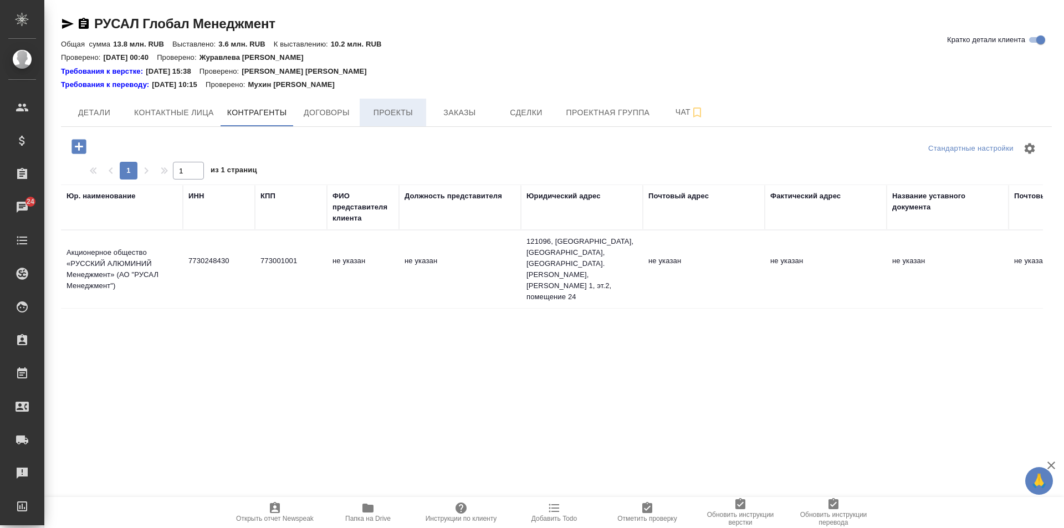
click at [408, 119] on span "Проекты" at bounding box center [392, 113] width 53 height 14
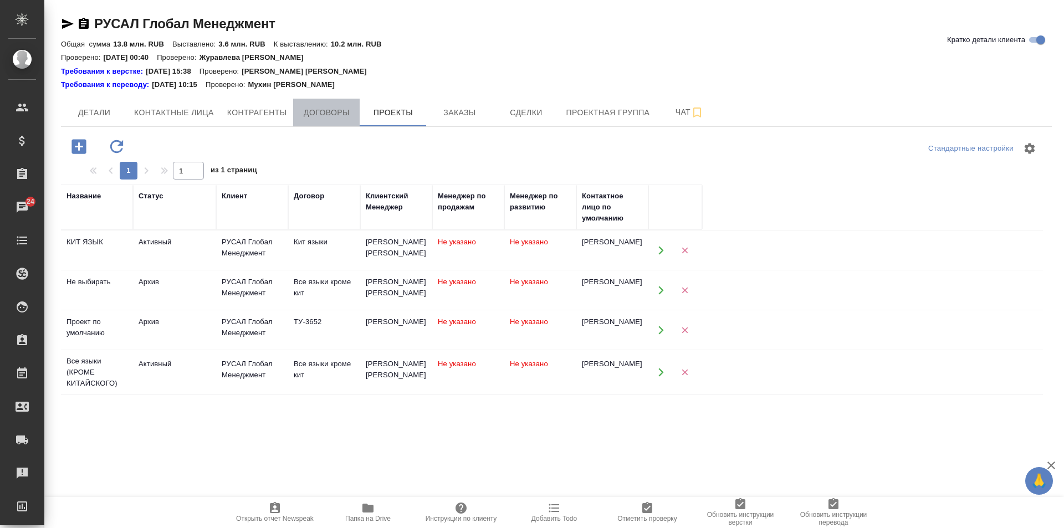
click at [303, 113] on span "Договоры" at bounding box center [326, 113] width 53 height 14
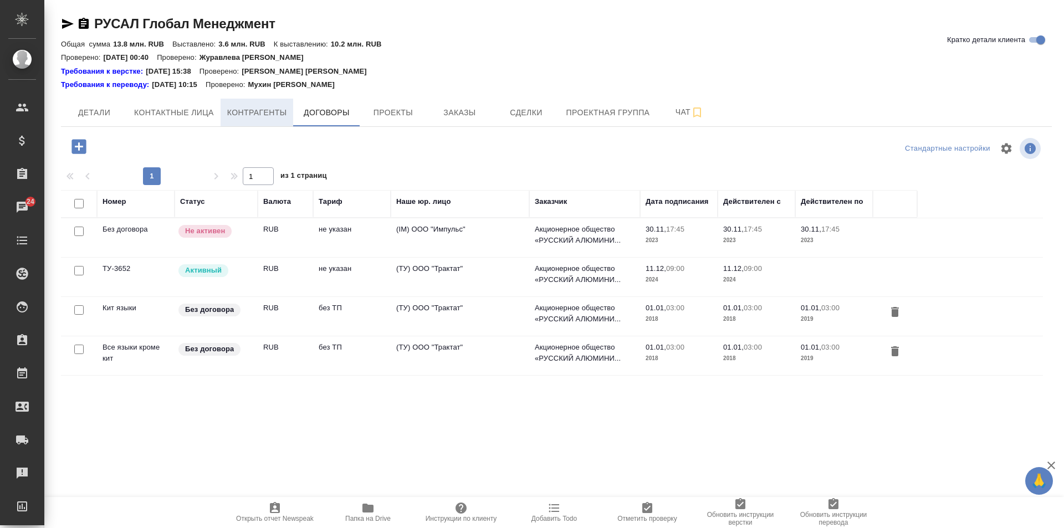
click at [247, 106] on span "Контрагенты" at bounding box center [257, 113] width 60 height 14
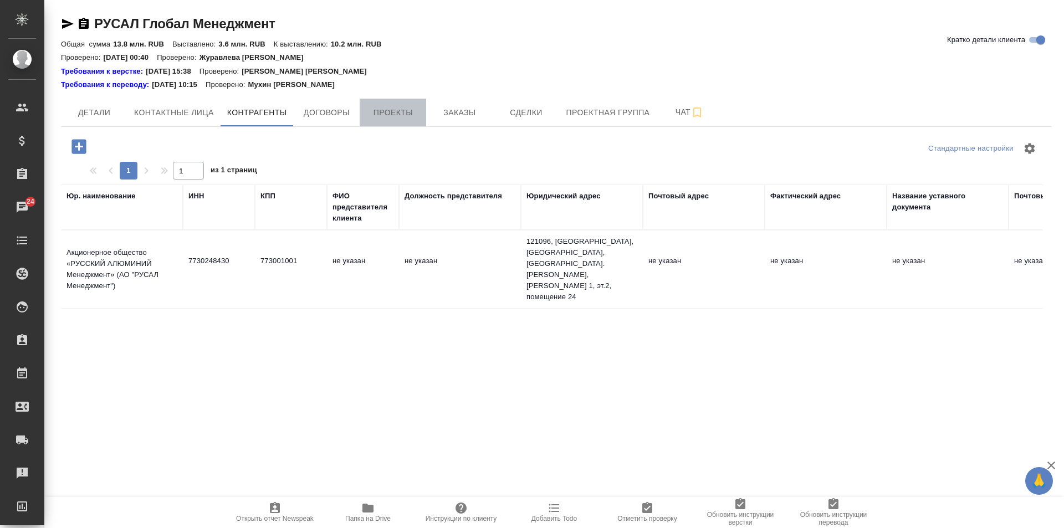
click at [380, 106] on span "Проекты" at bounding box center [392, 113] width 53 height 14
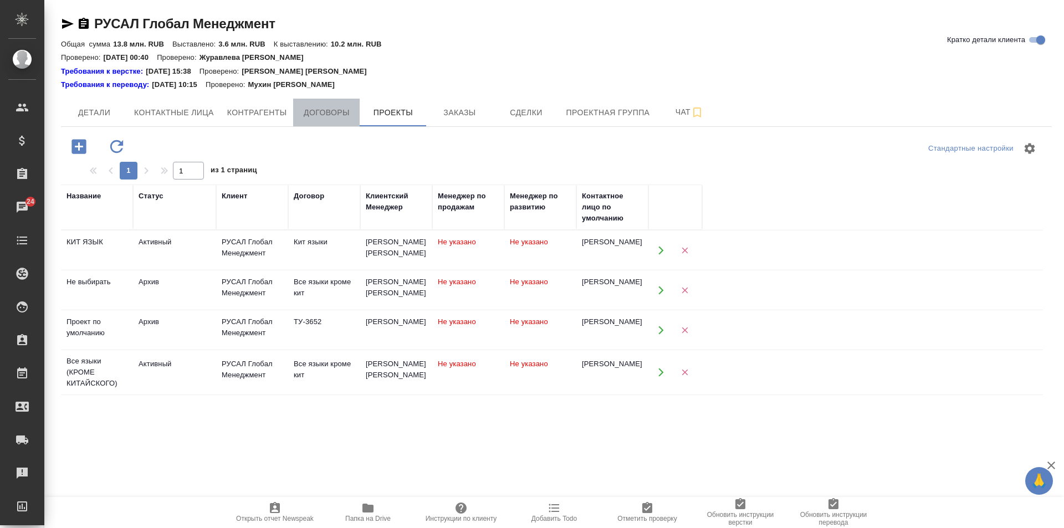
click at [320, 109] on span "Договоры" at bounding box center [326, 113] width 53 height 14
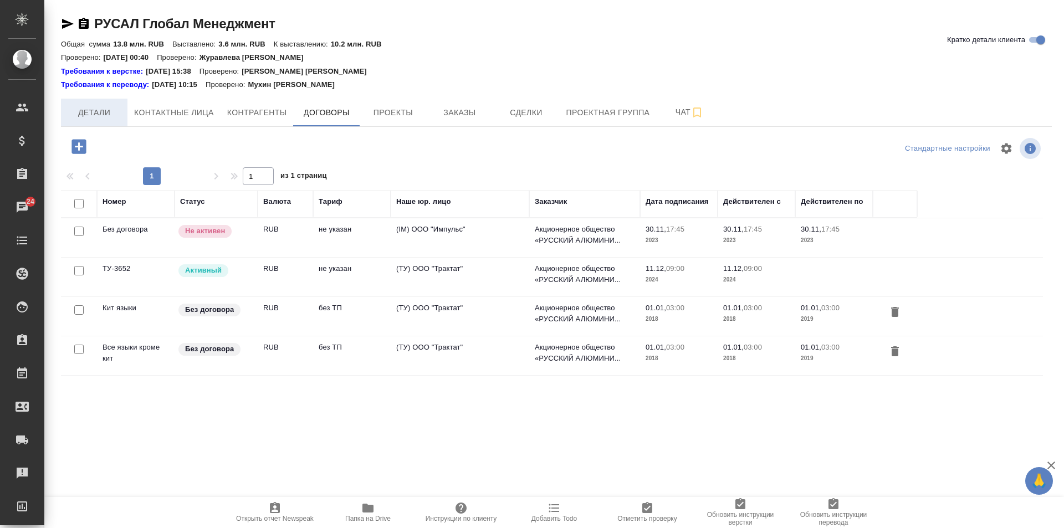
click at [89, 111] on span "Детали" at bounding box center [94, 113] width 53 height 14
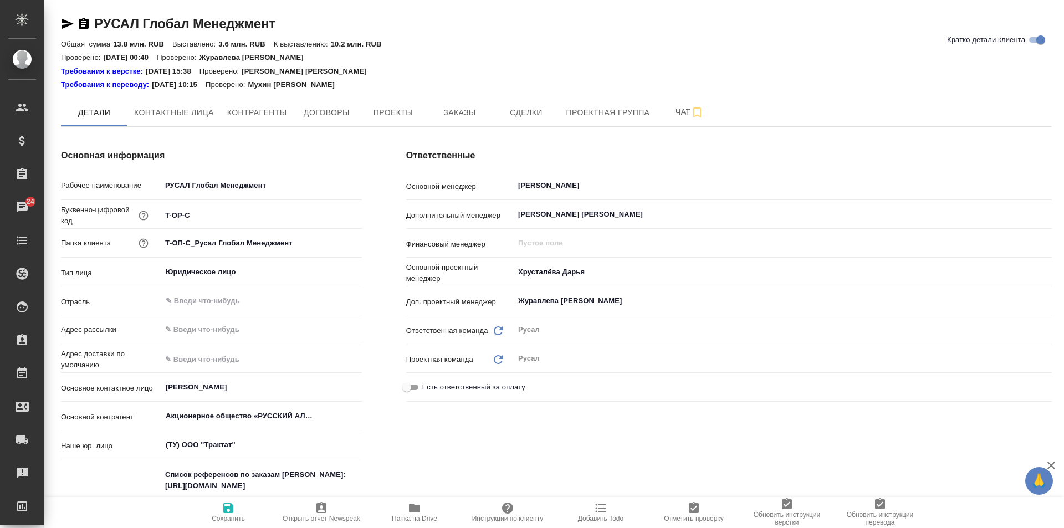
type textarea "x"
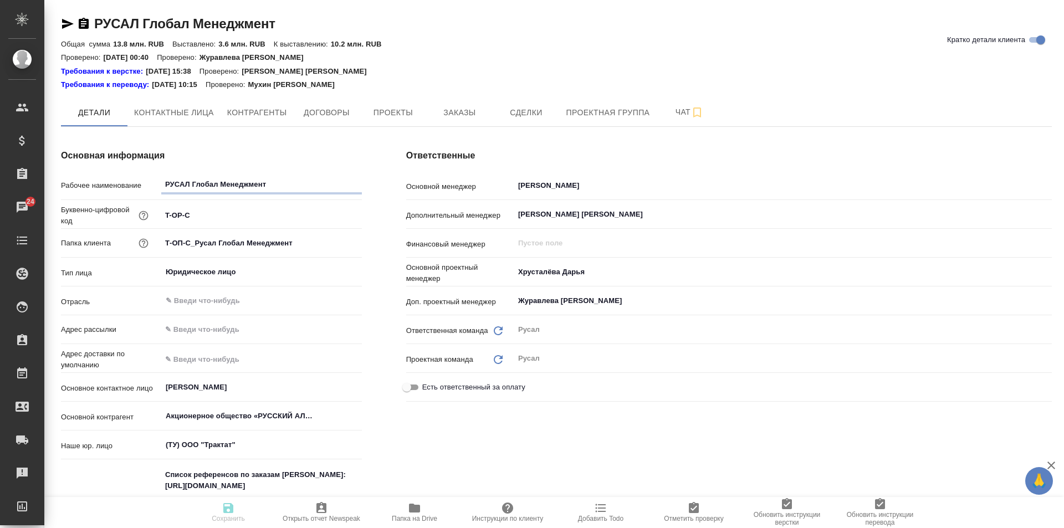
type textarea "x"
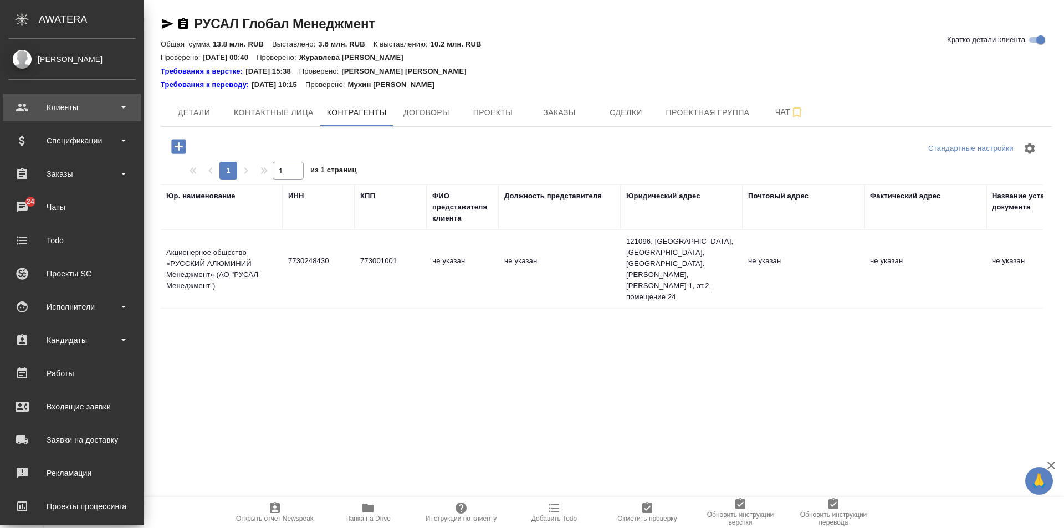
click at [64, 101] on div "Клиенты" at bounding box center [71, 107] width 127 height 17
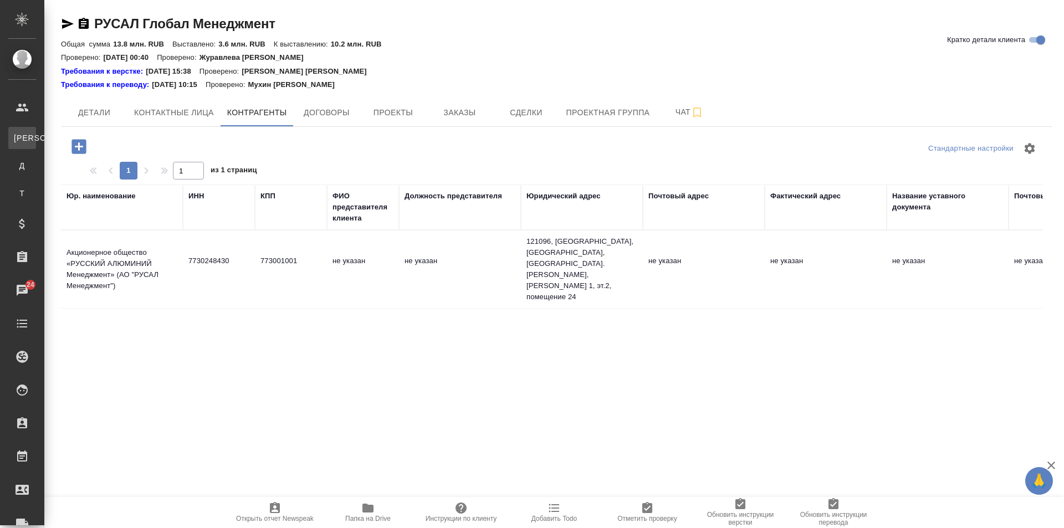
click at [17, 134] on div "Клиенты" at bounding box center [8, 137] width 17 height 11
select select "RU"
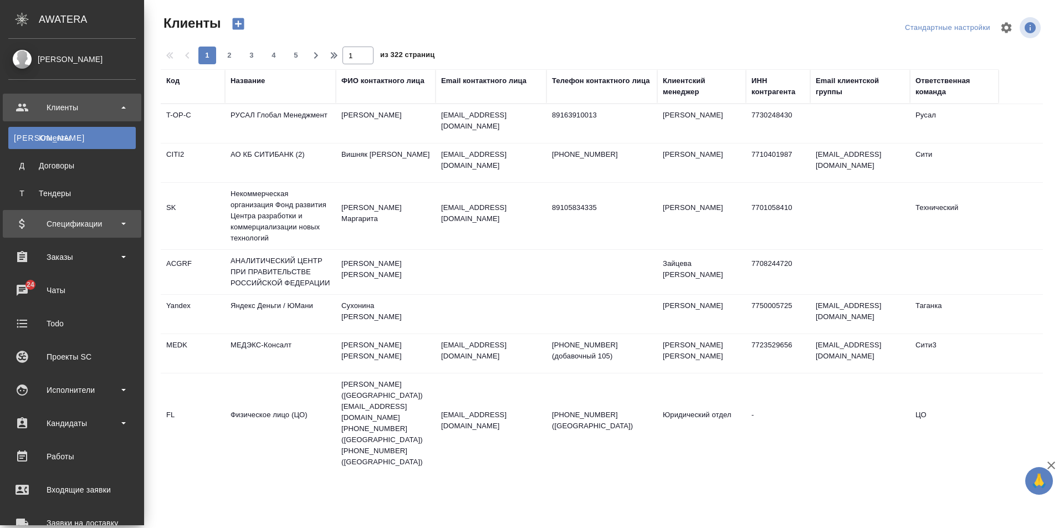
click at [46, 232] on div "Спецификации" at bounding box center [71, 224] width 127 height 17
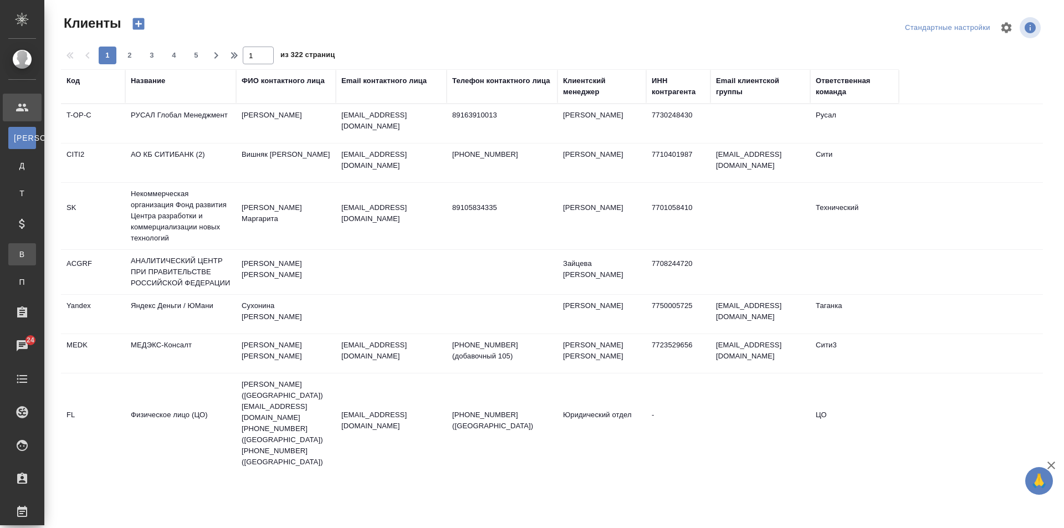
click at [17, 252] on div "Все спецификации" at bounding box center [8, 254] width 17 height 11
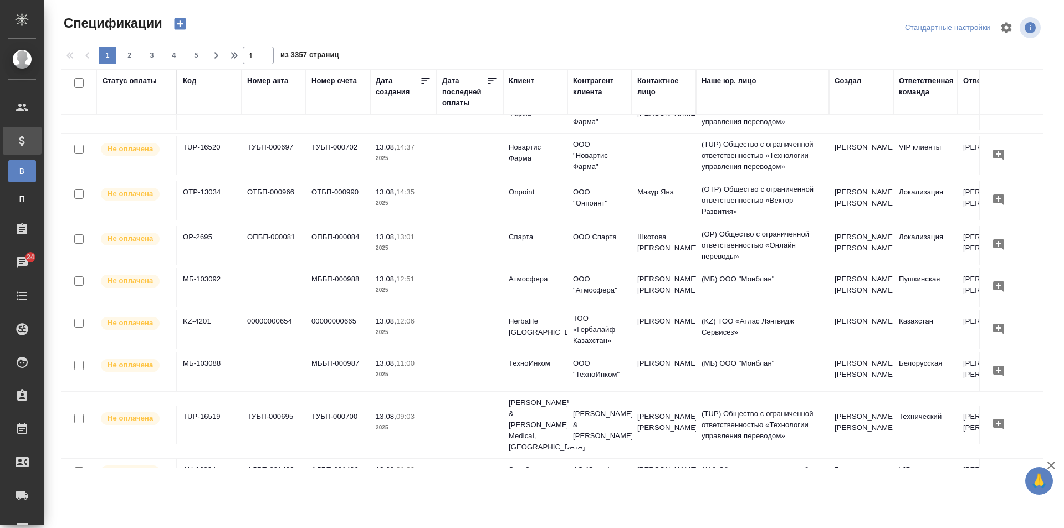
scroll to position [55, 0]
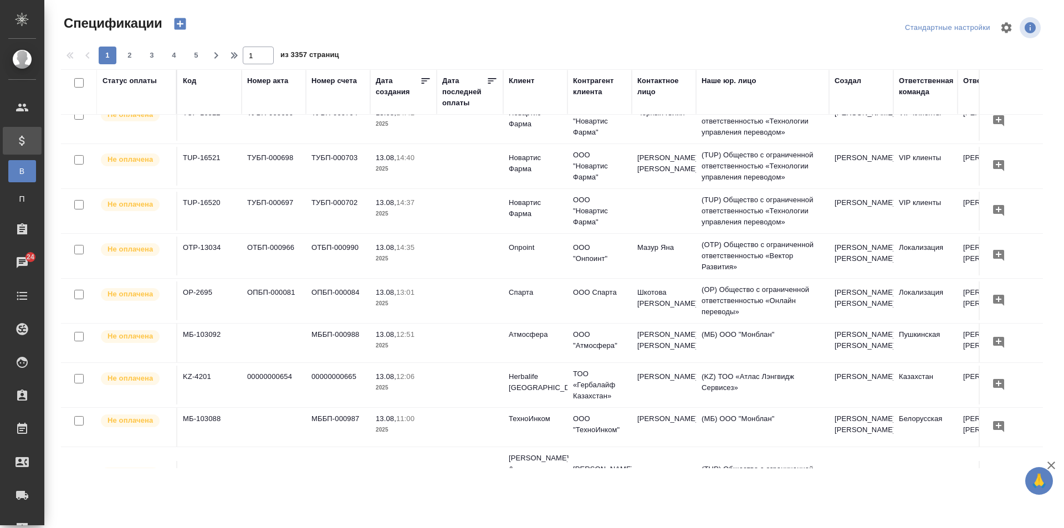
click at [925, 90] on div "Ответственная команда" at bounding box center [926, 86] width 55 height 22
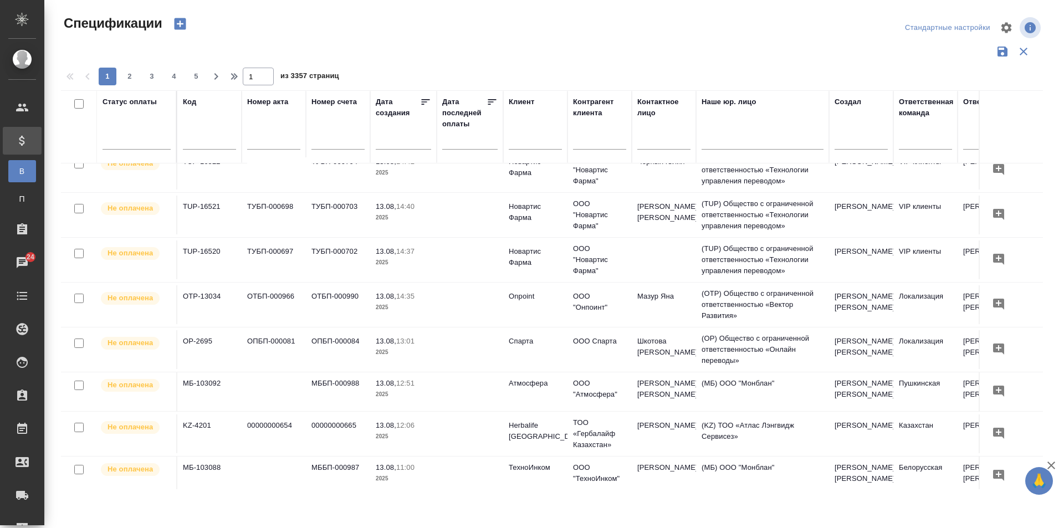
click at [920, 99] on div "Ответственная команда" at bounding box center [926, 107] width 55 height 22
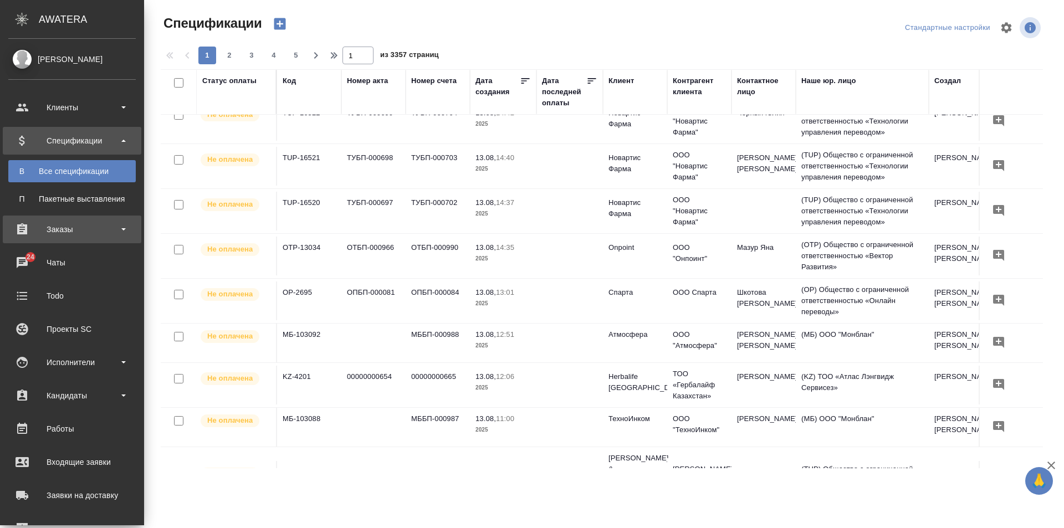
click at [52, 233] on div "Заказы" at bounding box center [71, 229] width 127 height 17
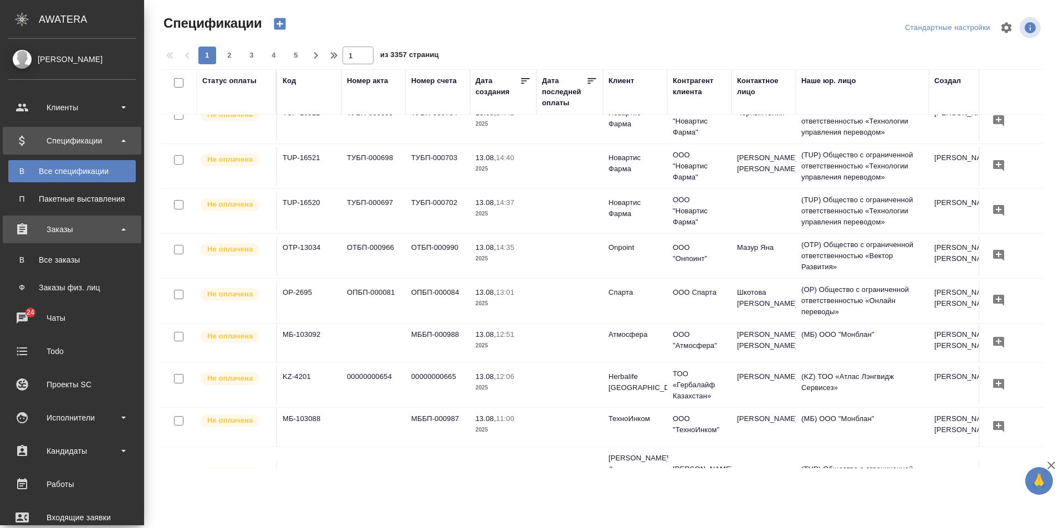
click at [52, 233] on div "Заказы" at bounding box center [71, 229] width 127 height 17
click at [70, 248] on ul "В Все заказы Ф Заказы физ. лиц" at bounding box center [72, 270] width 144 height 55
click at [70, 253] on link "В Все заказы" at bounding box center [71, 260] width 127 height 22
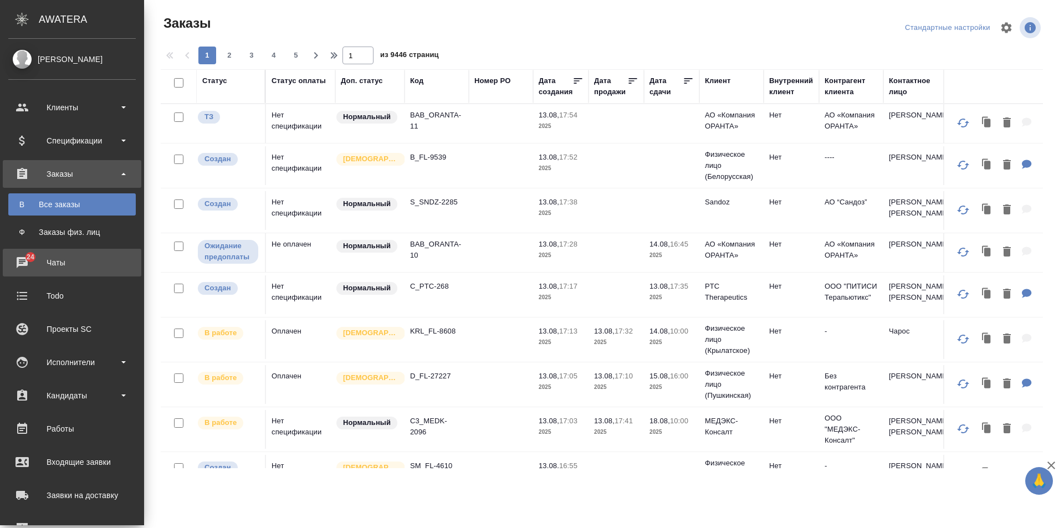
click at [17, 259] on div "Чаты" at bounding box center [71, 262] width 127 height 17
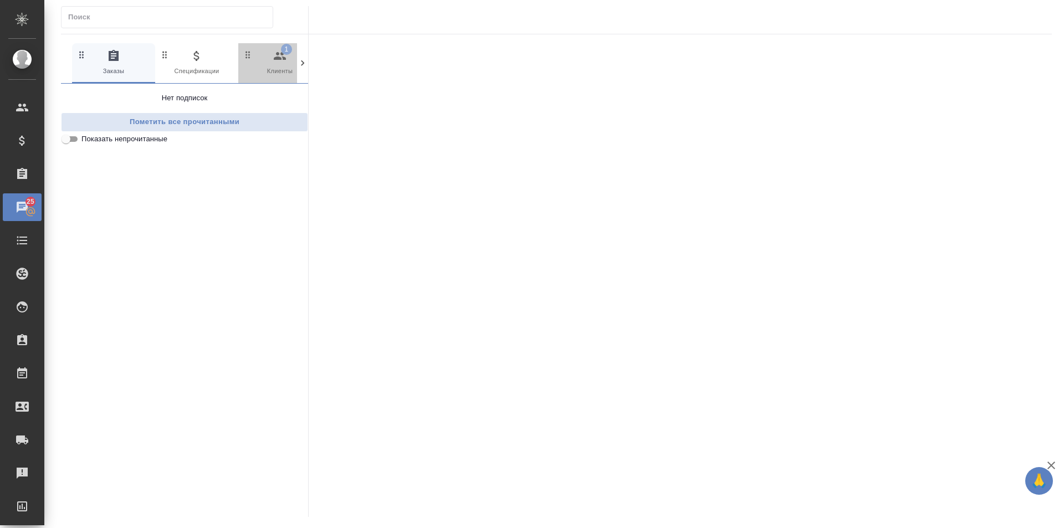
click at [272, 59] on span "1 Клиенты" at bounding box center [280, 62] width 74 height 27
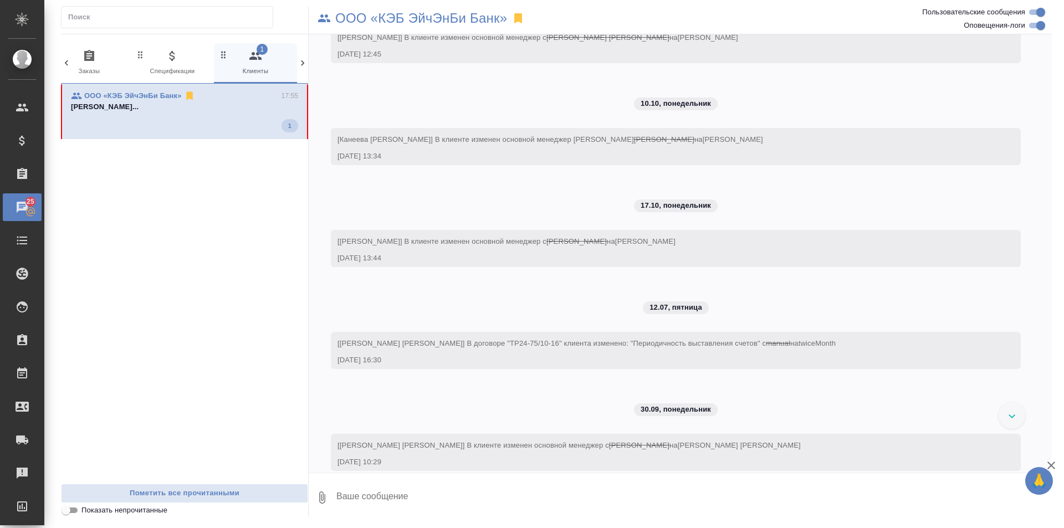
scroll to position [187, 0]
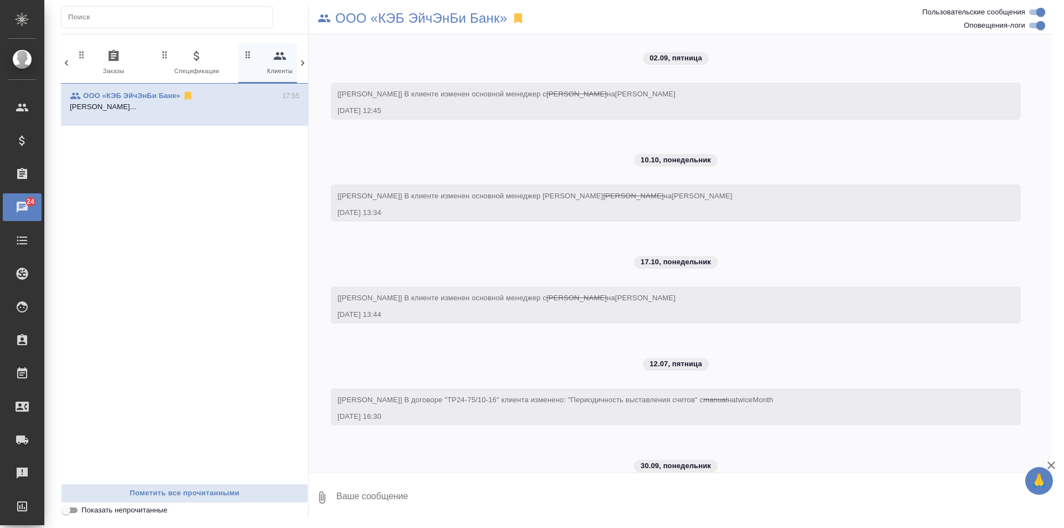
scroll to position [187, 0]
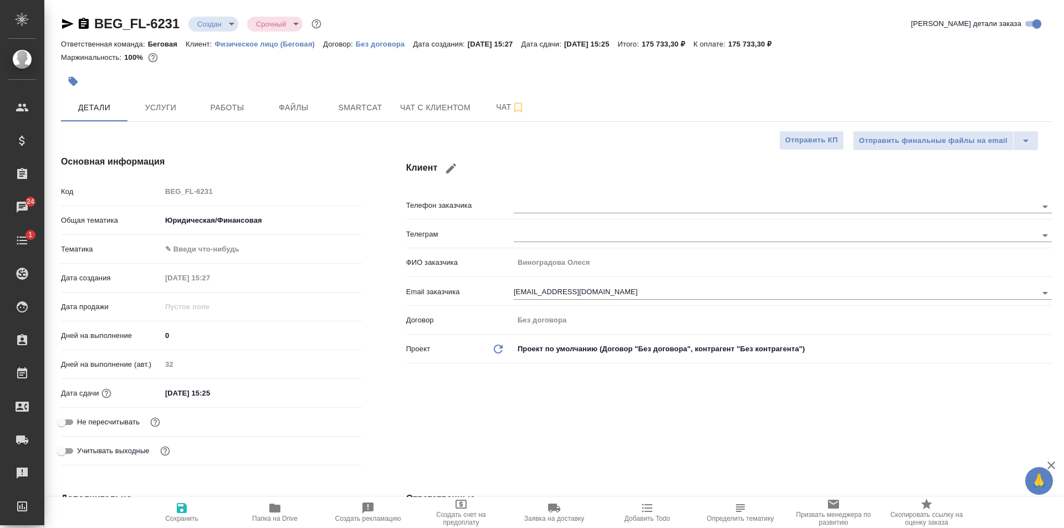
select select "RU"
